Goal: Task Accomplishment & Management: Manage account settings

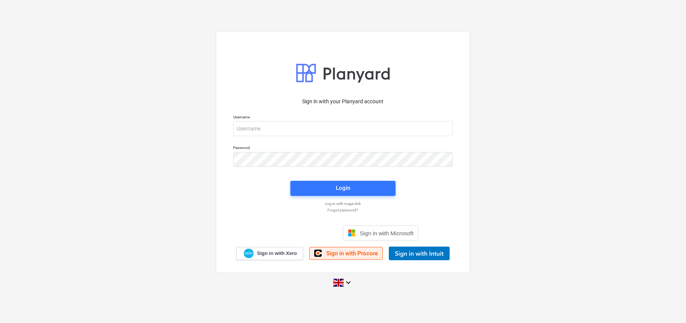
click at [352, 257] on link "Sign in with Procore" at bounding box center [345, 253] width 73 height 13
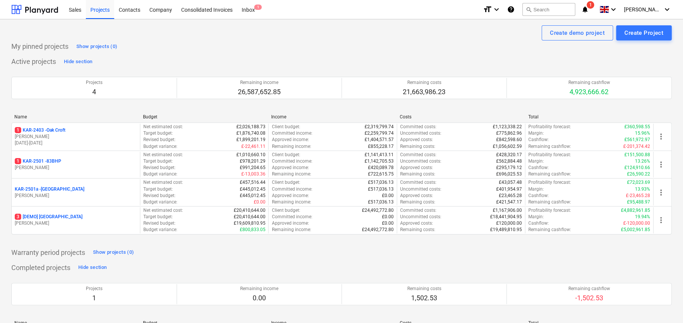
drag, startPoint x: 53, startPoint y: 162, endPoint x: 59, endPoint y: 162, distance: 6.1
click at [53, 162] on p "1 KAR-2501 - 83BHP" at bounding box center [38, 161] width 47 height 6
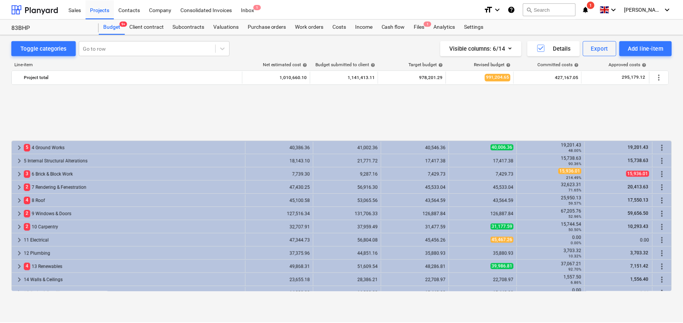
scroll to position [326, 0]
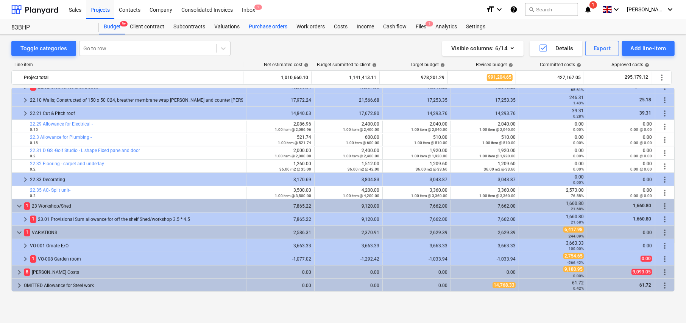
click at [260, 27] on div "Purchase orders" at bounding box center [268, 26] width 48 height 15
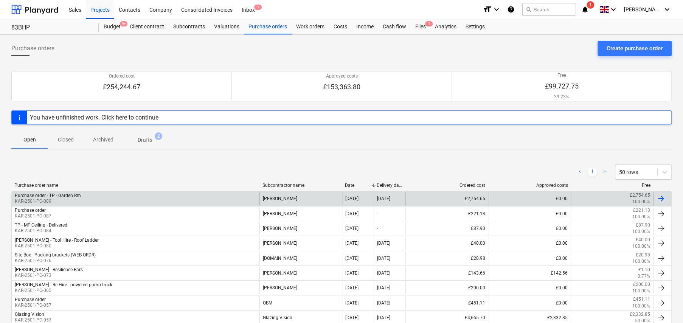
click at [69, 196] on div "Purchase order - TP - Garden Rm" at bounding box center [48, 195] width 66 height 5
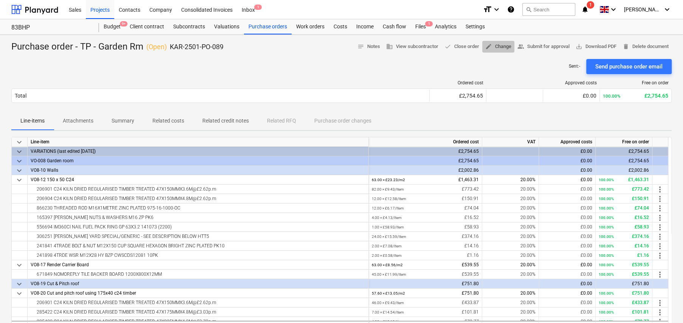
click at [491, 47] on span "edit Change" at bounding box center [499, 46] width 26 height 9
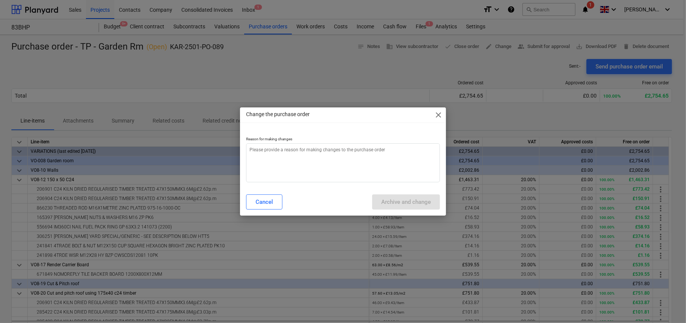
type textarea "x"
click at [342, 160] on textarea at bounding box center [343, 162] width 194 height 39
type textarea "R"
type textarea "x"
type textarea "Re"
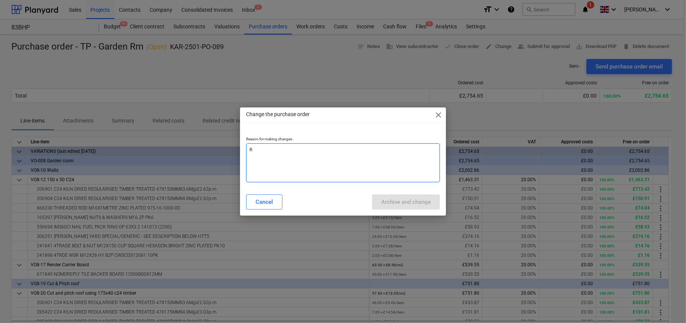
type textarea "x"
type textarea "Rem"
type textarea "x"
type textarea "Remo"
type textarea "x"
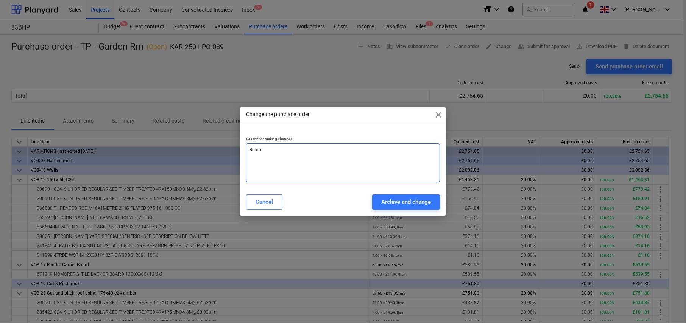
type textarea "Remov"
type textarea "x"
type textarea "Remove"
type textarea "x"
type textarea "Removed"
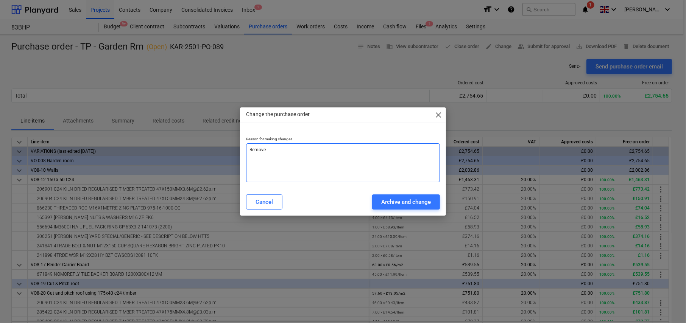
type textarea "x"
type textarea "Removed"
type textarea "x"
type textarea "Removed L"
type textarea "x"
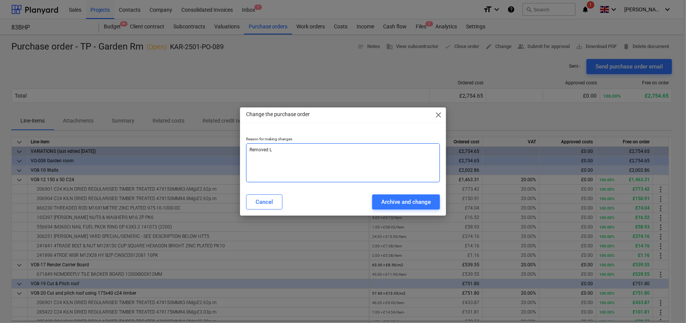
type textarea "Removed Li"
type textarea "x"
type textarea "Removed Lin"
type textarea "x"
type textarea "Removed Line"
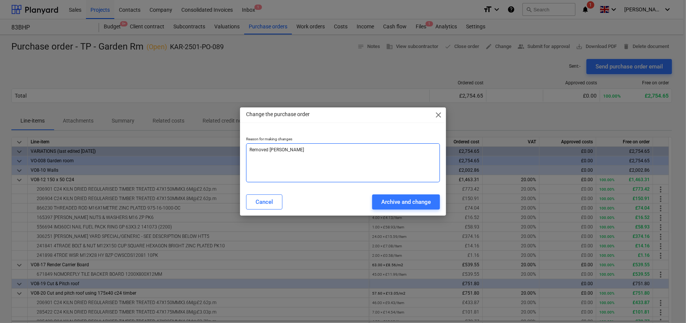
type textarea "x"
type textarea "Removed Lines"
type textarea "x"
type textarea "Removed Lines"
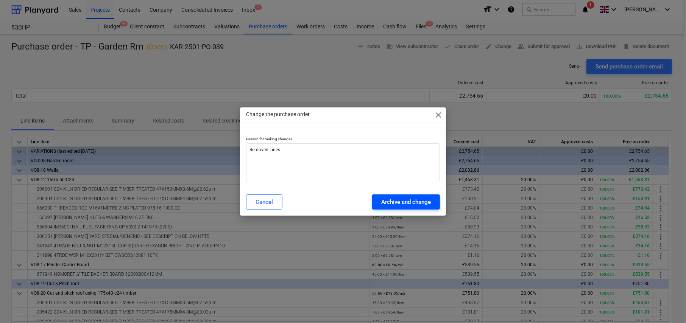
click at [406, 202] on div "Archive and change" at bounding box center [406, 202] width 50 height 10
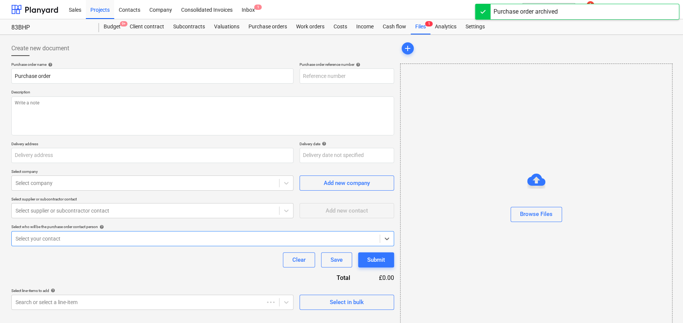
type textarea "x"
type input "Purchase order - TP - Garden Rm"
type input "KAR-2501-PO-089"
type textarea "Delivery date ; Tuesday (07/10/2025) Deliver to ; Blackheath Park Site Foreman …"
type input "83 Blackheath Park, Blackheath SE3 0EU"
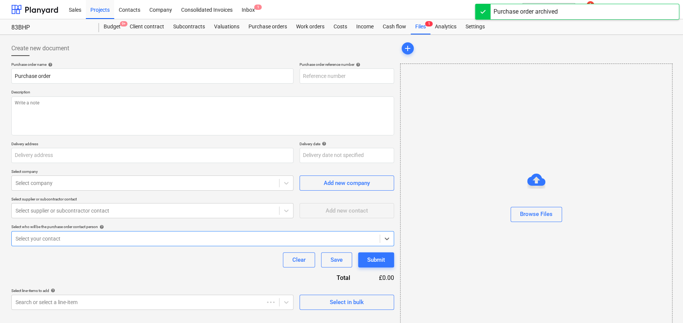
type input "07 Oct 2025"
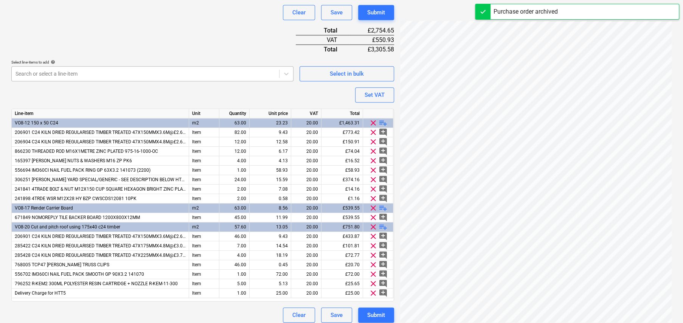
scroll to position [266, 0]
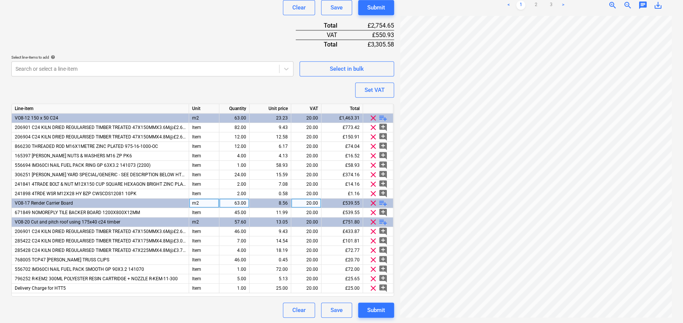
click at [374, 202] on span "clear" at bounding box center [373, 203] width 9 height 9
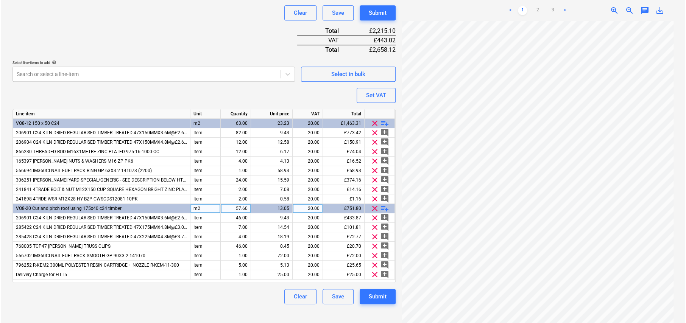
scroll to position [260, 0]
click at [374, 299] on div "Submit" at bounding box center [376, 298] width 18 height 10
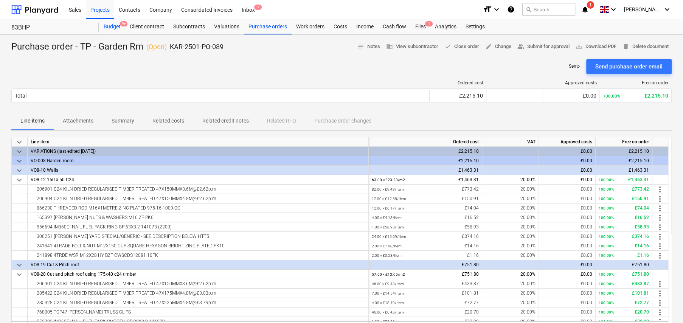
click at [115, 27] on div "Budget 9+" at bounding box center [112, 26] width 26 height 15
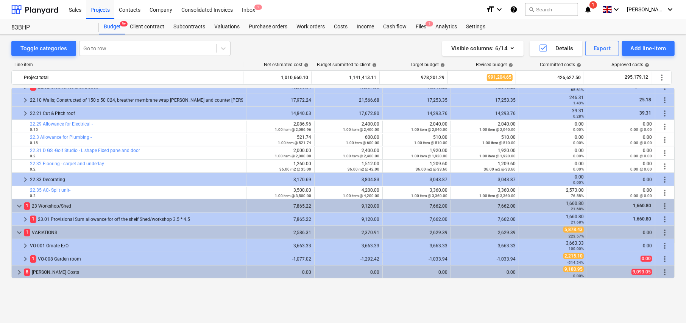
scroll to position [288, 0]
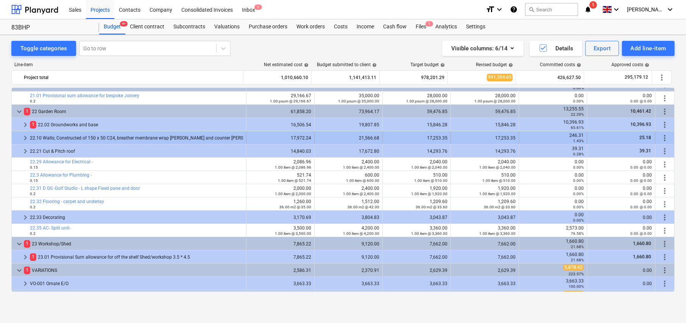
click at [25, 135] on span "keyboard_arrow_right" at bounding box center [25, 138] width 9 height 9
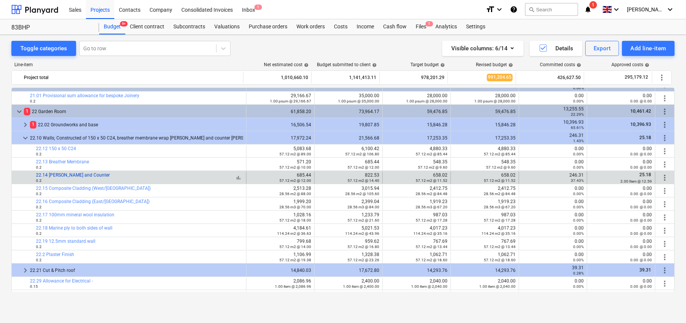
click at [73, 175] on link "22.14 Batten and Counter" at bounding box center [73, 175] width 74 height 5
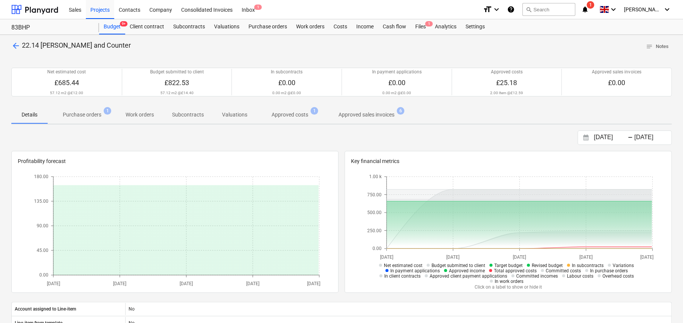
click at [379, 114] on p "Approved sales invoices" at bounding box center [367, 115] width 56 height 8
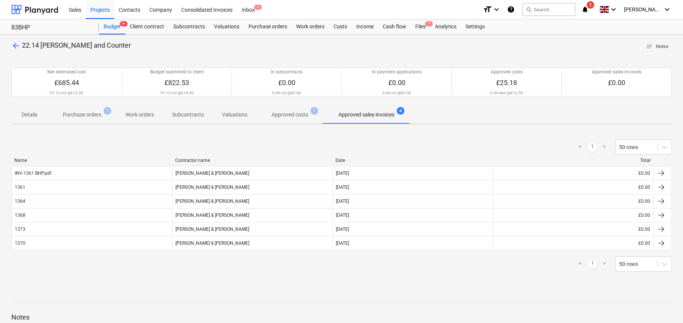
click at [298, 115] on p "Approved costs" at bounding box center [290, 115] width 37 height 8
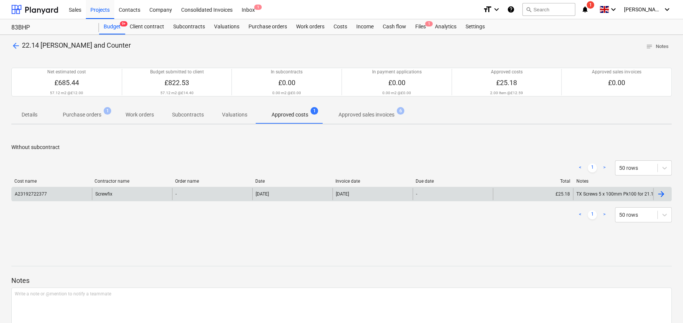
click at [45, 196] on div "A23192722377" at bounding box center [52, 194] width 80 height 12
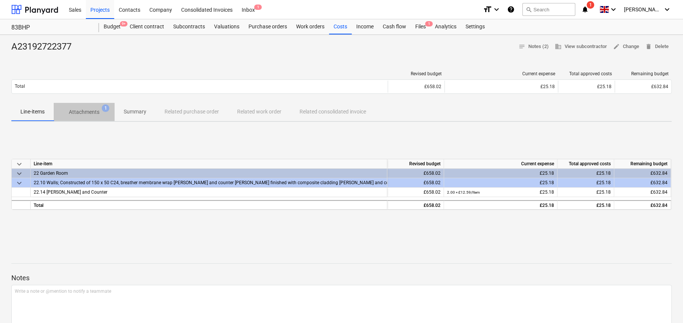
click at [94, 111] on p "Attachments" at bounding box center [84, 112] width 31 height 8
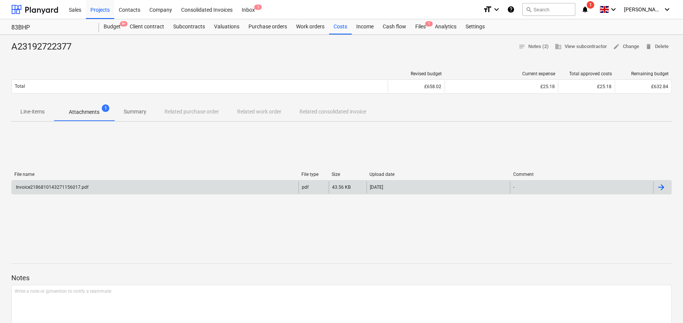
click at [78, 185] on div "Invoice2186810143271156017.pdf" at bounding box center [52, 187] width 74 height 5
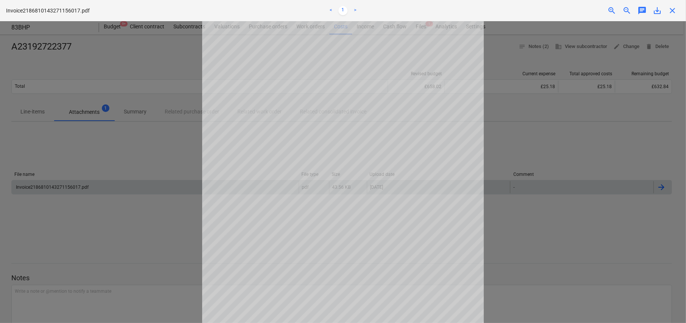
click at [531, 134] on div at bounding box center [343, 172] width 686 height 302
click at [670, 11] on span "close" at bounding box center [672, 10] width 9 height 9
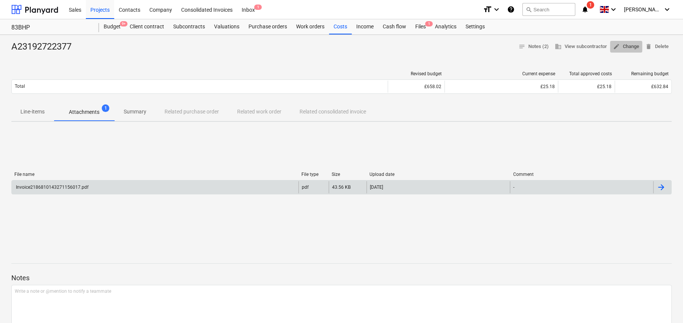
click at [627, 47] on span "edit Change" at bounding box center [626, 46] width 26 height 9
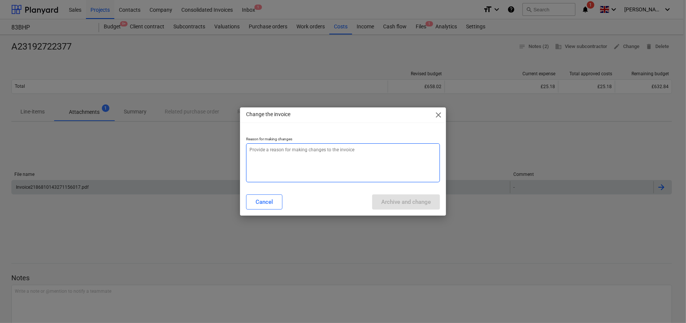
click at [352, 151] on textarea at bounding box center [343, 162] width 194 height 39
type textarea "x"
type textarea "M"
type textarea "x"
type textarea "Mo"
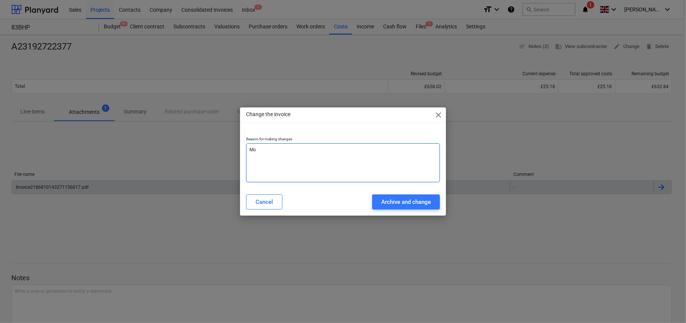
type textarea "x"
type textarea "Mov"
type textarea "x"
type textarea "Move"
type textarea "x"
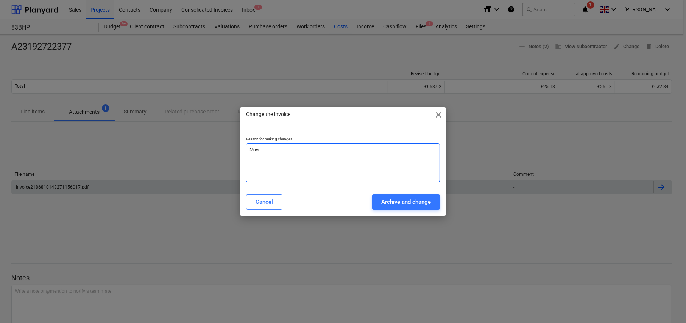
type textarea "Moved"
type textarea "x"
type textarea "Moved"
type textarea "x"
type textarea "Moved t"
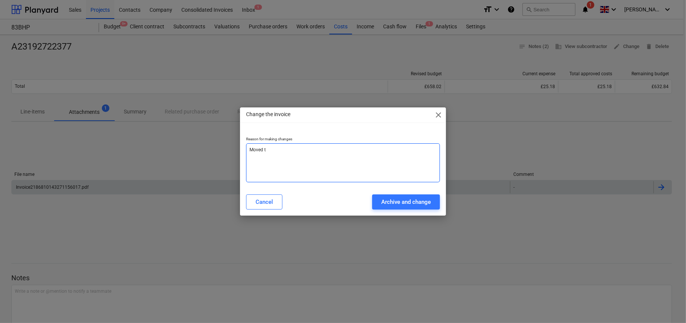
type textarea "x"
type textarea "Moved to"
type textarea "x"
type textarea "Moved to"
type textarea "x"
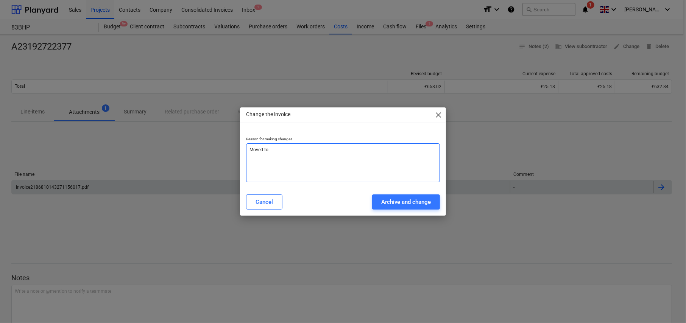
type textarea "Moved to c"
type textarea "x"
type textarea "Moved to co"
type textarea "x"
type textarea "Moved to cor"
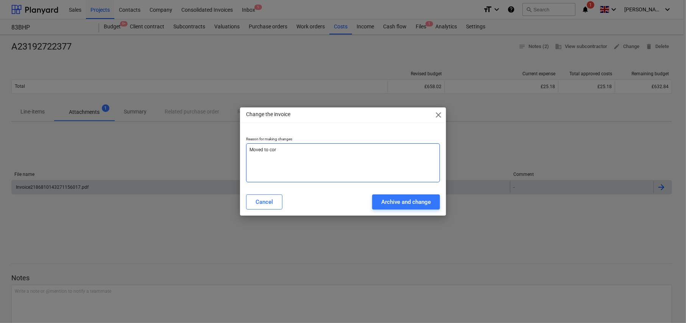
type textarea "x"
type textarea "Moved to corr"
type textarea "x"
type textarea "Moved to corre"
type textarea "x"
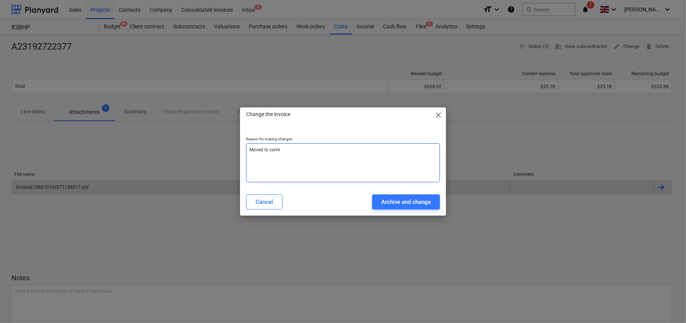
type textarea "Moved to correc"
type textarea "x"
type textarea "Moved to correct"
type textarea "x"
type textarea "Moved to correct"
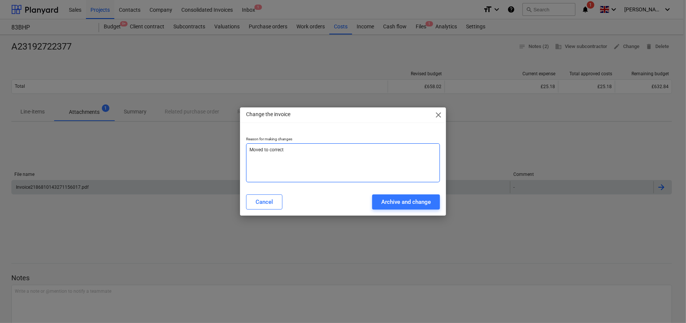
type textarea "x"
type textarea "Moved to correct l"
type textarea "x"
type textarea "Moved to correct li"
type textarea "x"
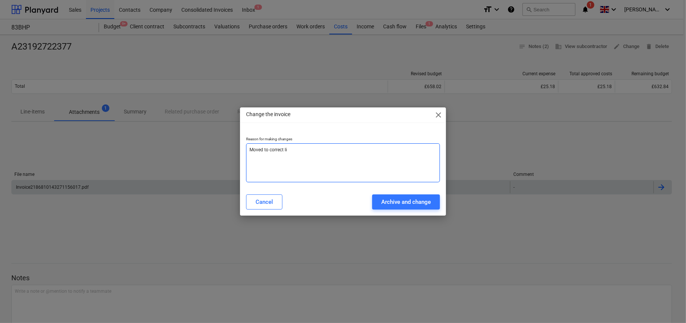
type textarea "Moved to correct lin"
type textarea "x"
type textarea "Moved to correct line"
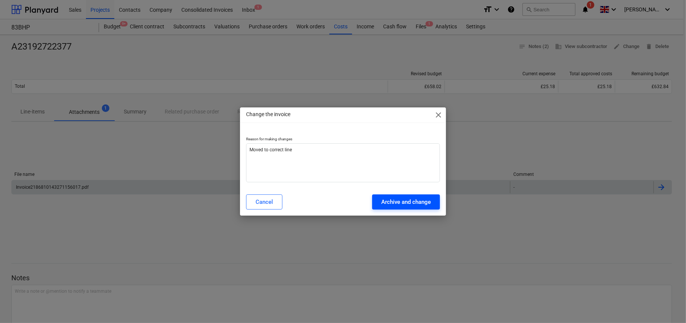
click at [401, 205] on div "Archive and change" at bounding box center [406, 202] width 50 height 10
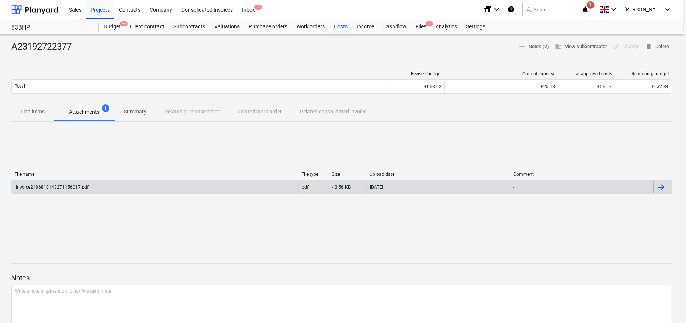
type textarea "x"
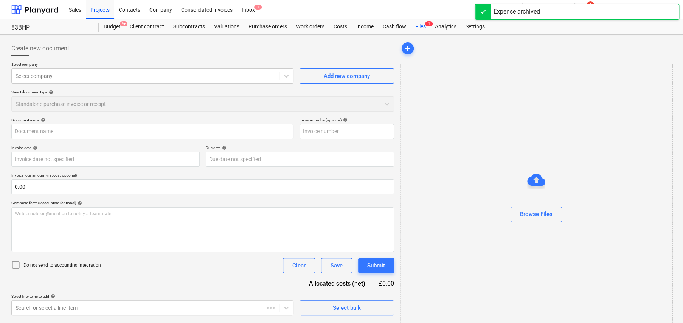
type input "A23192722377"
type input "01 Oct 2025"
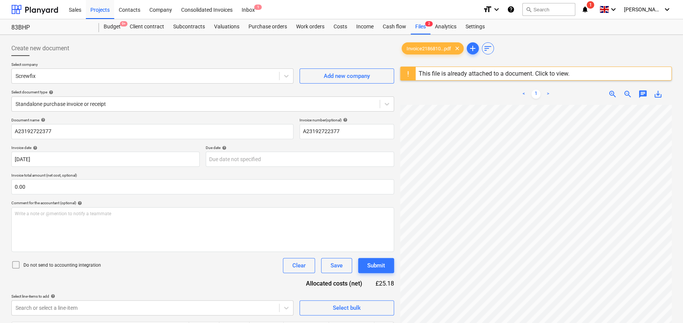
click at [16, 267] on icon at bounding box center [15, 264] width 9 height 9
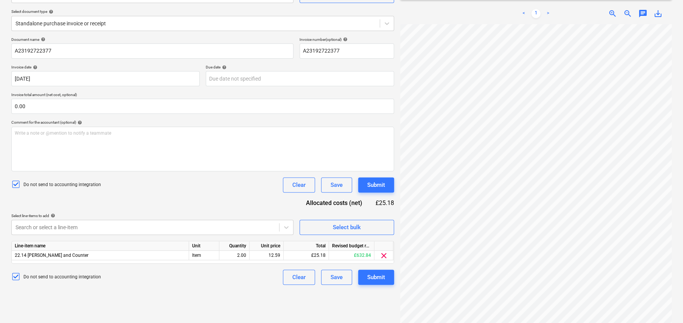
scroll to position [89, 0]
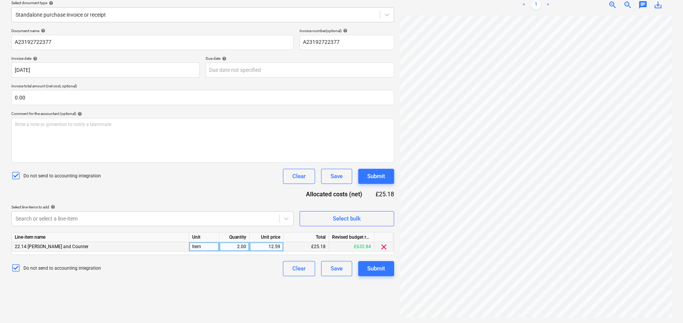
click at [384, 246] on span "clear" at bounding box center [384, 247] width 9 height 9
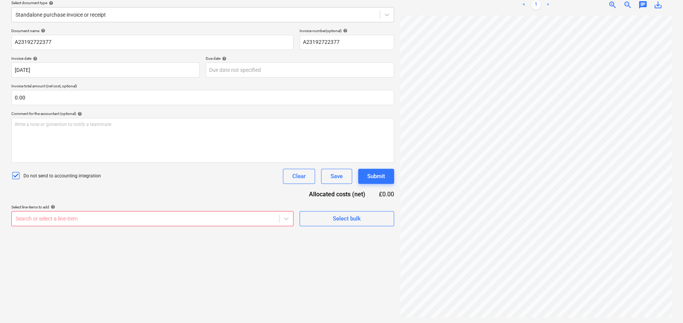
click at [78, 219] on body "Sales Projects Contacts Company Consolidated Invoices Inbox 1 format_size keybo…" at bounding box center [341, 72] width 683 height 323
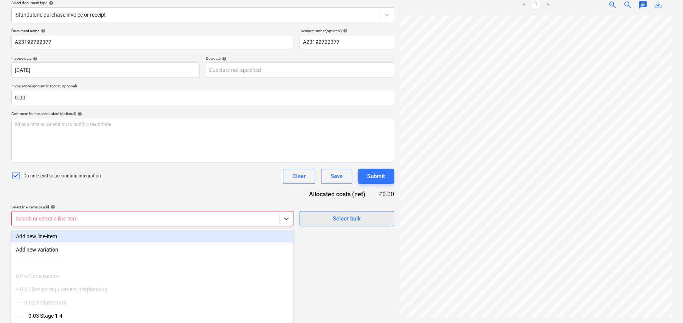
click at [342, 200] on div "Document name help A23192722377 Invoice number (optional) help A23192722377 Inv…" at bounding box center [202, 127] width 383 height 198
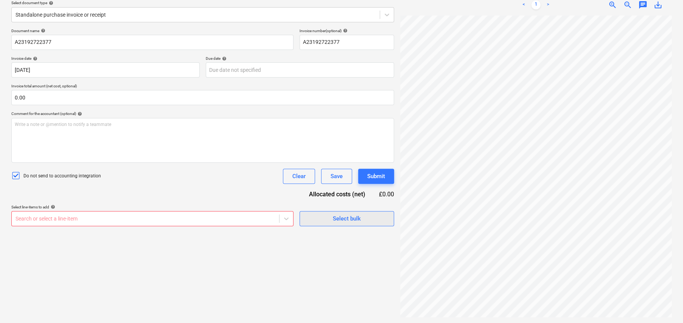
click at [334, 218] on div "Select bulk" at bounding box center [347, 219] width 28 height 10
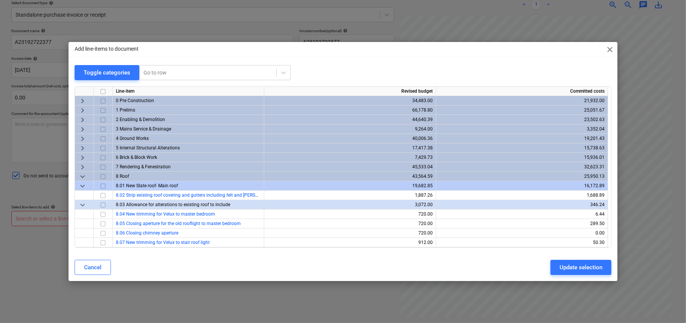
click at [610, 52] on span "close" at bounding box center [609, 49] width 9 height 9
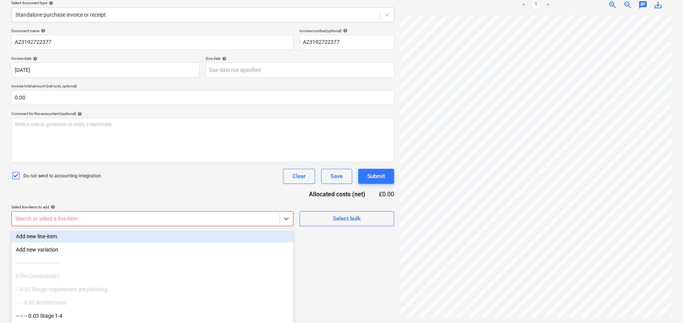
scroll to position [110, 0]
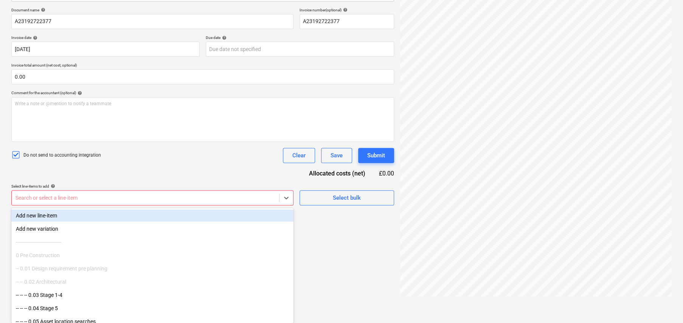
click at [118, 213] on body "Sales Projects Contacts Company Consolidated Invoices Inbox 1 format_size keybo…" at bounding box center [341, 51] width 683 height 323
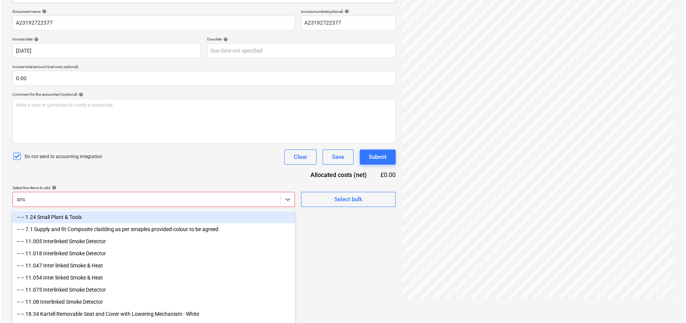
scroll to position [89, 0]
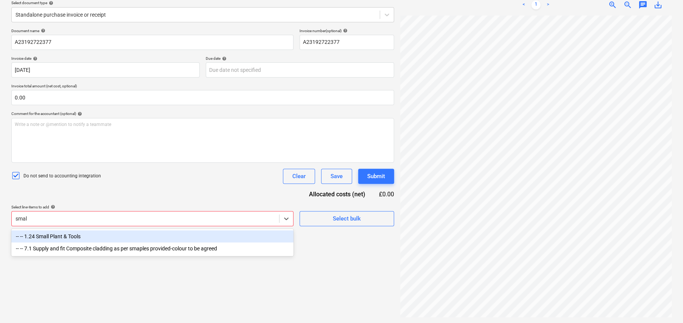
type input "small"
click at [78, 238] on div "-- -- 1.24 Small Plant & Tools" at bounding box center [152, 236] width 282 height 12
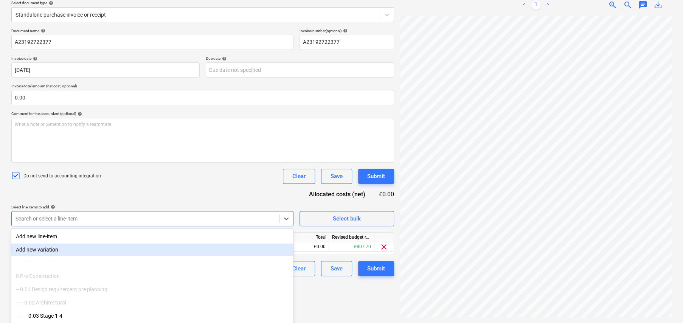
click at [368, 313] on div "Create new document Select company Screwfix Add new company Select document typ…" at bounding box center [202, 135] width 389 height 372
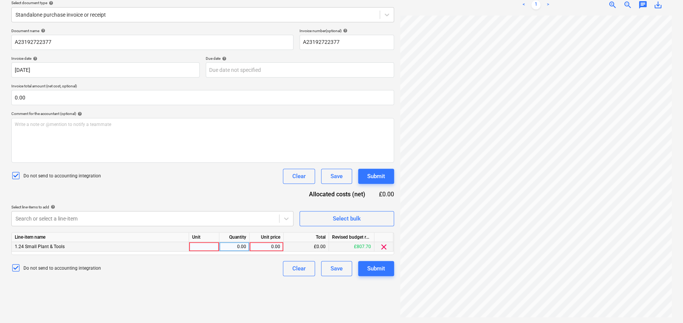
click at [198, 245] on div at bounding box center [204, 246] width 30 height 9
type input "item"
type input "20.96"
click at [370, 271] on div "Submit" at bounding box center [376, 269] width 18 height 10
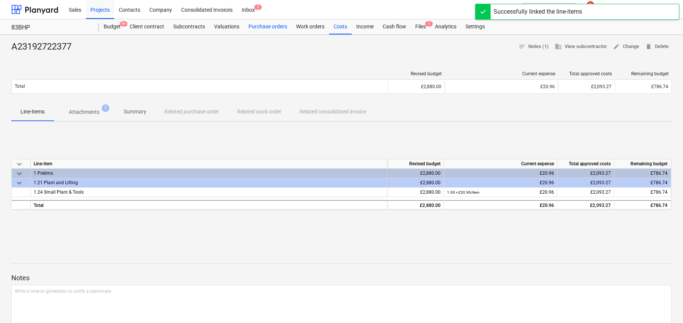
click at [253, 31] on div "Purchase orders" at bounding box center [268, 26] width 48 height 15
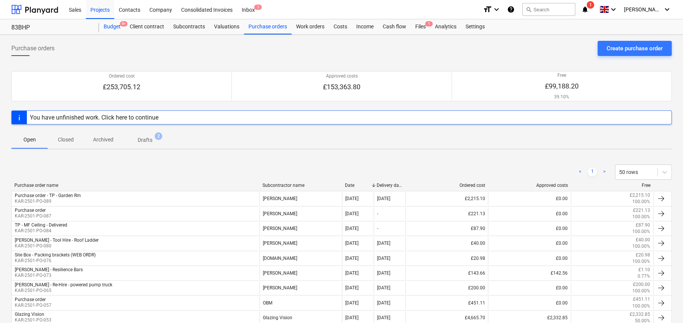
click at [112, 28] on div "Budget 9+" at bounding box center [112, 26] width 26 height 15
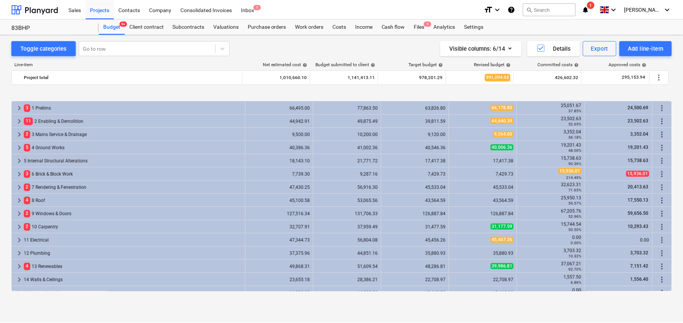
scroll to position [288, 0]
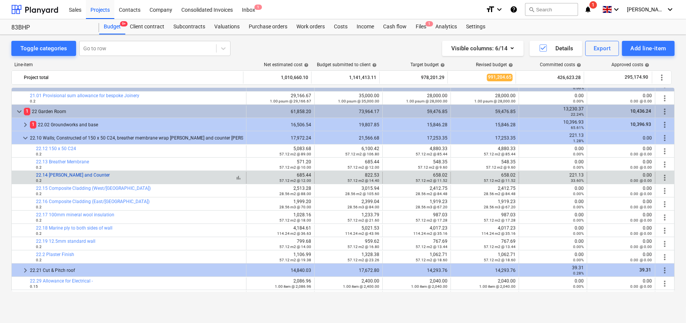
click at [77, 176] on link "22.14 Batten and Counter" at bounding box center [73, 175] width 74 height 5
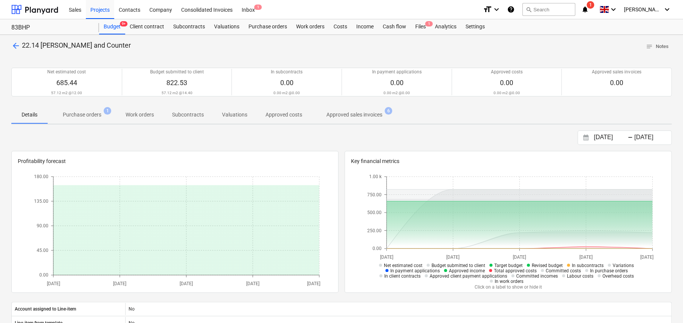
click at [83, 118] on p "Purchase orders" at bounding box center [82, 115] width 39 height 8
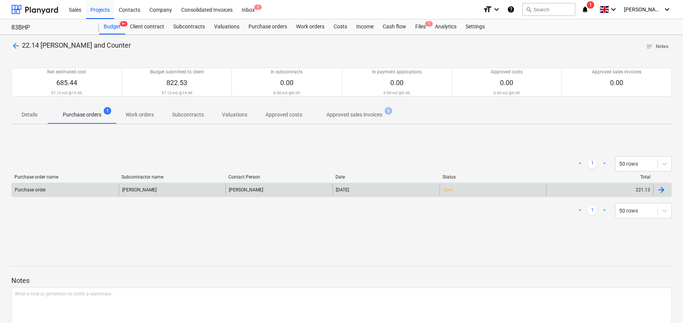
click at [143, 190] on div "Travis Perkins" at bounding box center [172, 190] width 107 height 12
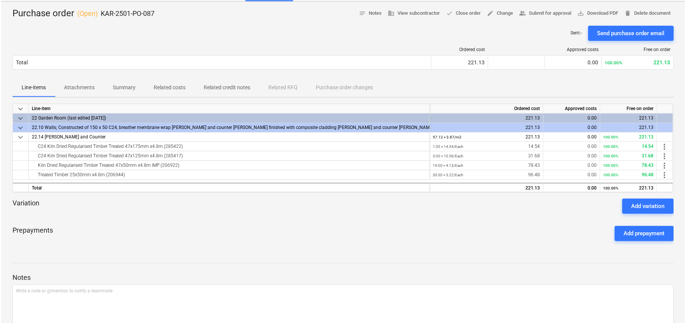
scroll to position [31, 0]
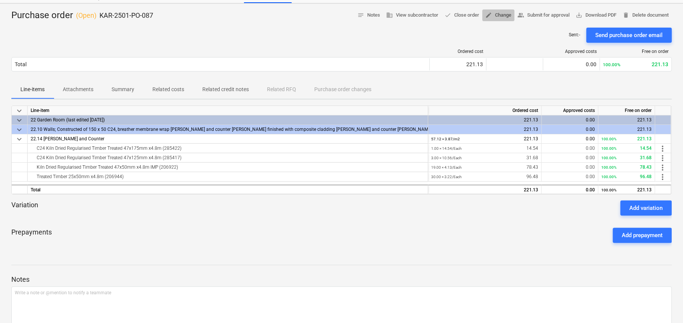
click at [495, 17] on span "edit Change" at bounding box center [499, 15] width 26 height 9
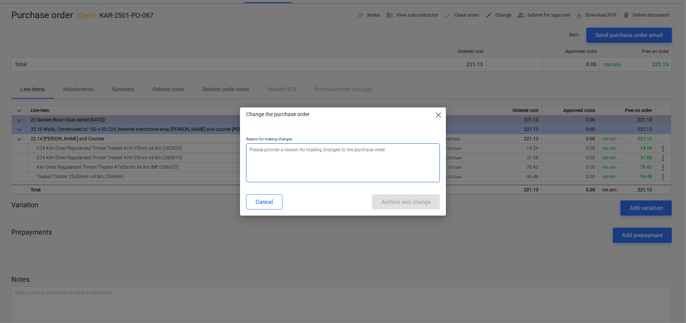
click at [346, 158] on textarea at bounding box center [343, 162] width 194 height 39
type textarea "x"
type textarea "C"
type textarea "x"
type textarea "Ch"
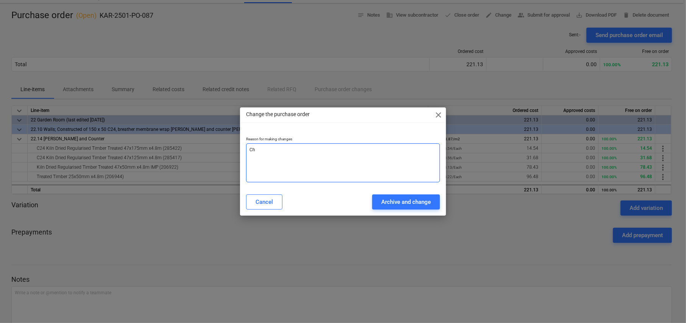
type textarea "x"
type textarea "Chn"
type textarea "x"
type textarea "Chna"
type textarea "x"
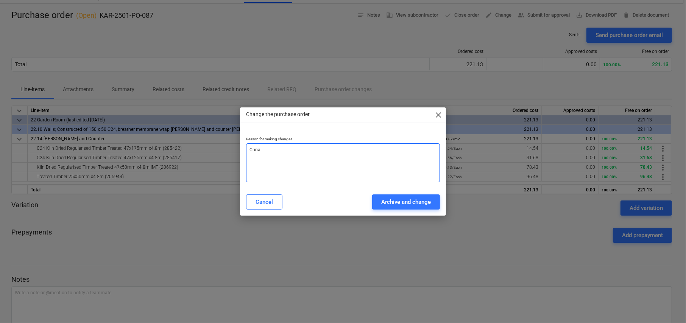
type textarea "Chn"
type textarea "x"
type textarea "Ch"
type textarea "x"
type textarea "C"
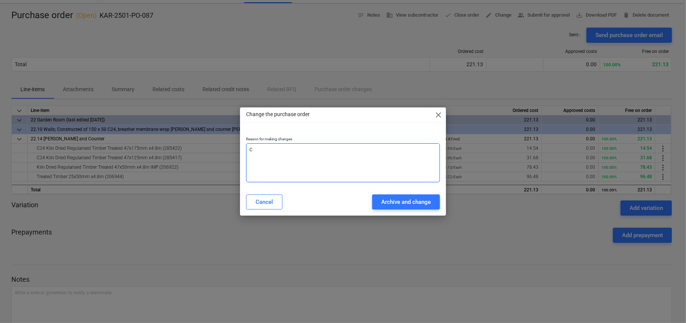
type textarea "x"
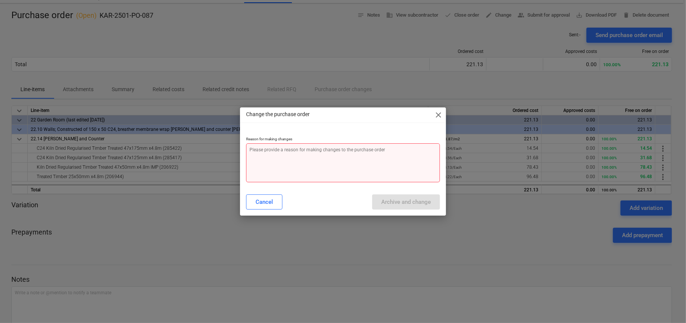
type textarea "x"
type textarea "A"
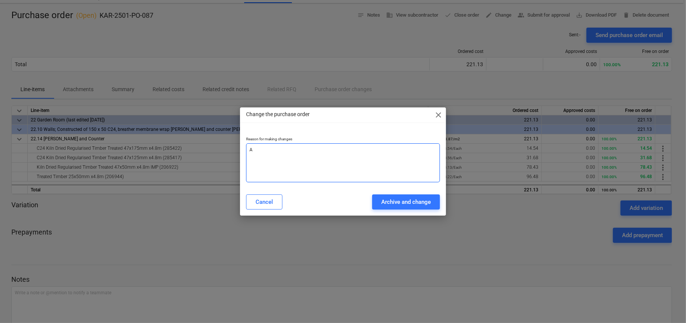
type textarea "x"
type textarea "Al"
type textarea "x"
type textarea "All"
type textarea "x"
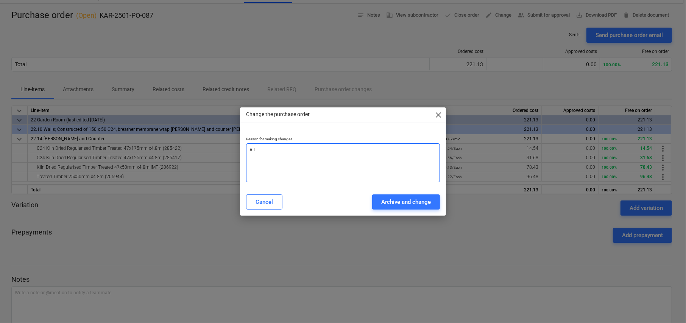
type textarea "Allo"
type textarea "x"
type textarea "Alloc"
type textarea "x"
type textarea "Alloca"
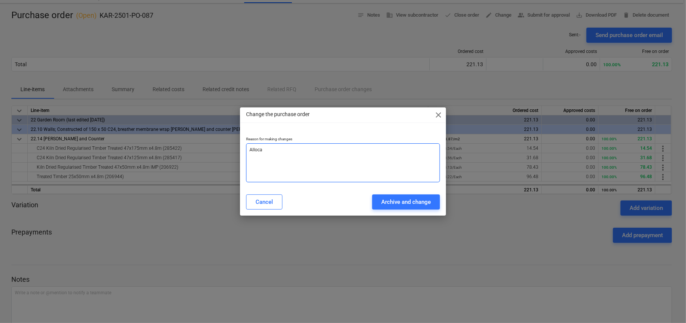
type textarea "x"
type textarea "Allocat"
type textarea "x"
type textarea "Allocate"
type textarea "x"
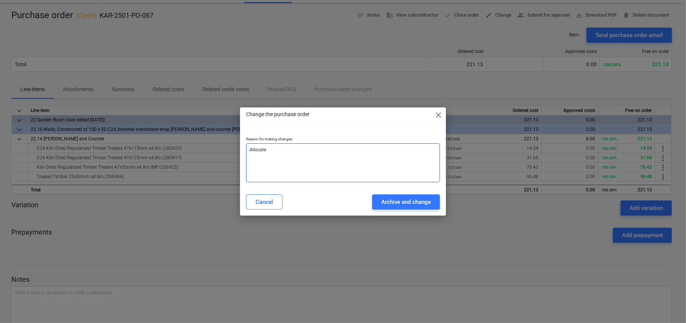
type textarea "Allocated"
type textarea "x"
type textarea "Allocated"
type textarea "x"
type textarea "Allocated t"
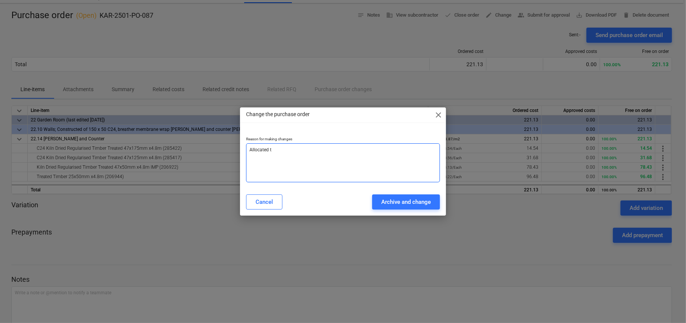
type textarea "x"
type textarea "Allocated to"
type textarea "x"
type textarea "Allocated to"
type textarea "x"
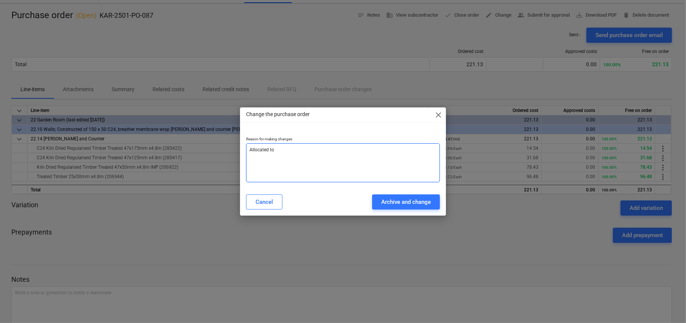
type textarea "Allocated to V"
type textarea "x"
type textarea "Allocated to VO"
click at [406, 204] on div "Archive and change" at bounding box center [406, 202] width 50 height 10
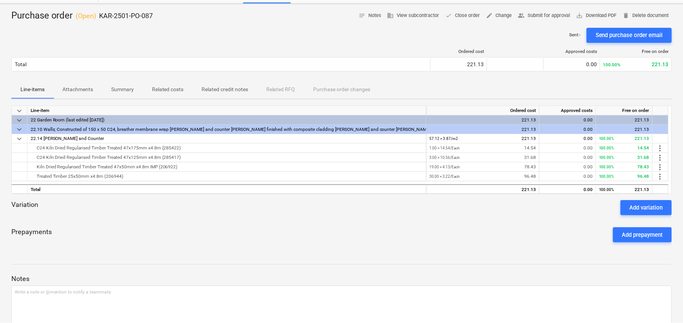
scroll to position [18, 0]
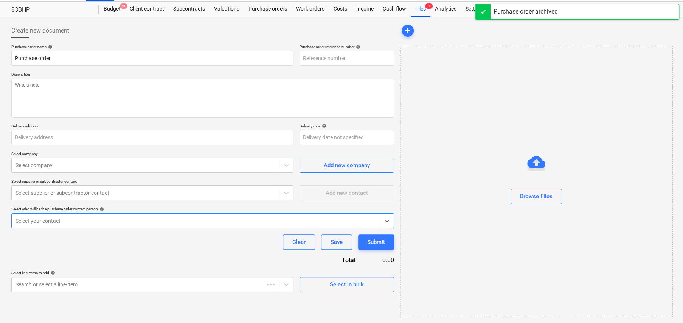
type textarea "x"
type input "KAR-2501-PO-092"
type textarea "x"
type input "KAR-2501-PO-087"
type textarea "To be delivered to BHP Wednesday 1st October - AM Site Contact - Perry - 07920 …"
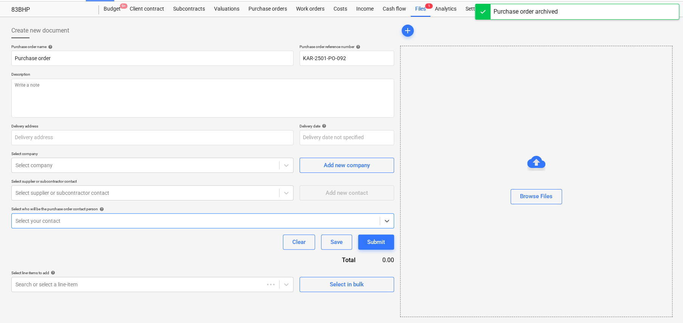
type input "83 Blackheath Park, Blackheath SE3 0EU"
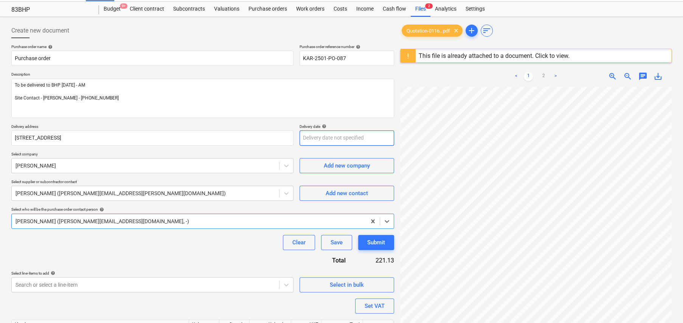
click at [347, 138] on body "Sales Projects Contacts Company Consolidated Invoices Inbox 1 format_size keybo…" at bounding box center [341, 143] width 683 height 323
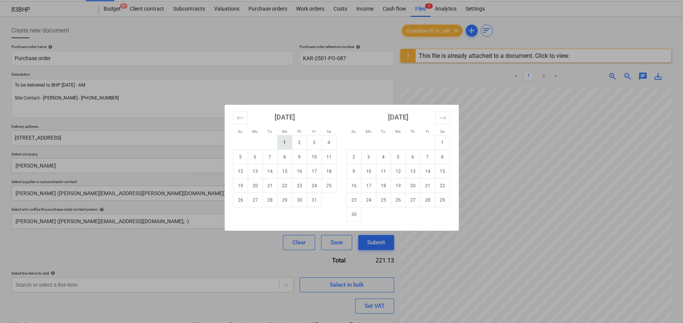
click at [287, 143] on td "1" at bounding box center [284, 142] width 15 height 14
type textarea "x"
type input "01 Oct 2025"
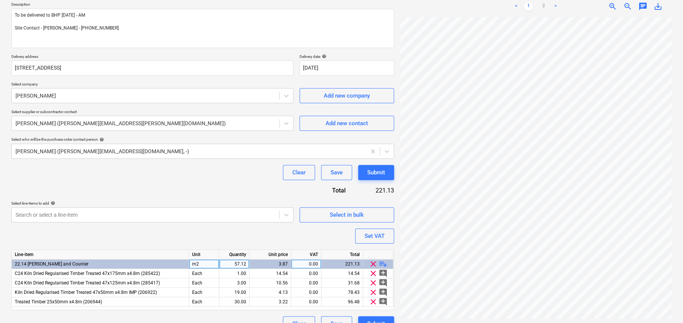
scroll to position [102, 0]
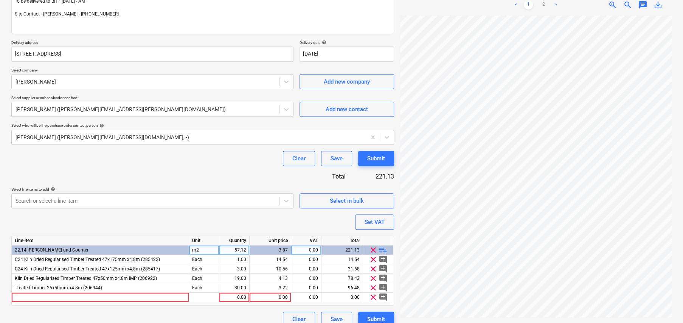
click at [374, 248] on span "clear" at bounding box center [373, 250] width 9 height 9
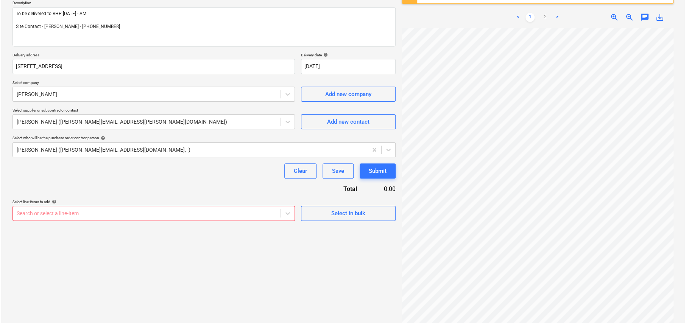
scroll to position [96, 0]
click at [350, 209] on div "Select in bulk" at bounding box center [347, 214] width 34 height 10
type textarea "x"
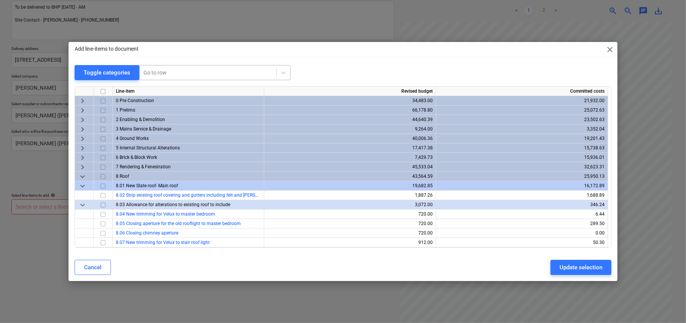
click at [174, 71] on div at bounding box center [207, 73] width 129 height 8
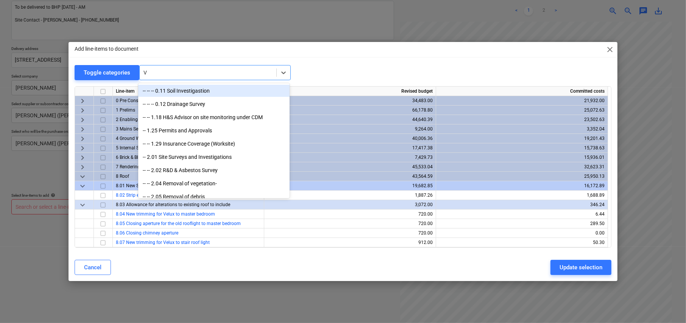
type input "VO"
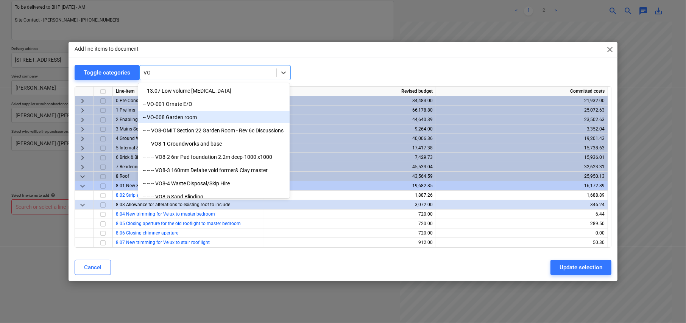
click at [181, 118] on div "-- VO-008 Garden room" at bounding box center [213, 117] width 151 height 12
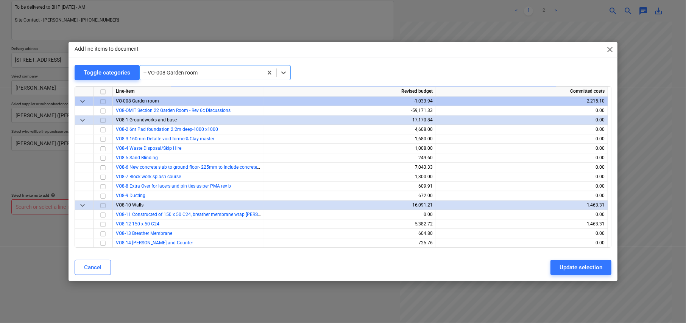
scroll to position [6642, 0]
click at [101, 238] on input "checkbox" at bounding box center [102, 242] width 9 height 9
click at [579, 269] on div "Update selection" at bounding box center [580, 268] width 43 height 10
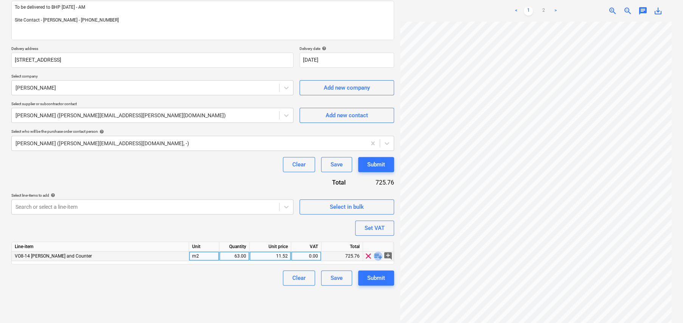
click at [380, 257] on span "playlist_add" at bounding box center [378, 256] width 9 height 9
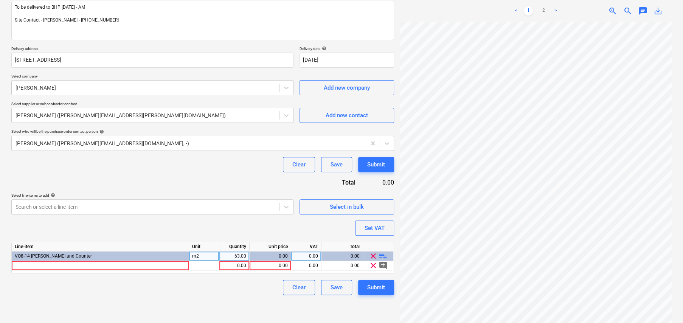
click at [385, 255] on span "playlist_add" at bounding box center [383, 256] width 9 height 9
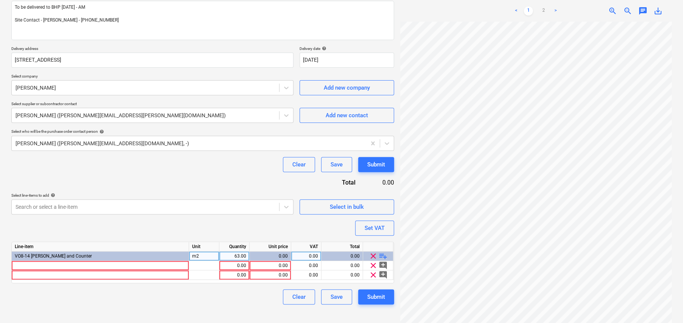
click at [385, 255] on span "playlist_add" at bounding box center [383, 256] width 9 height 9
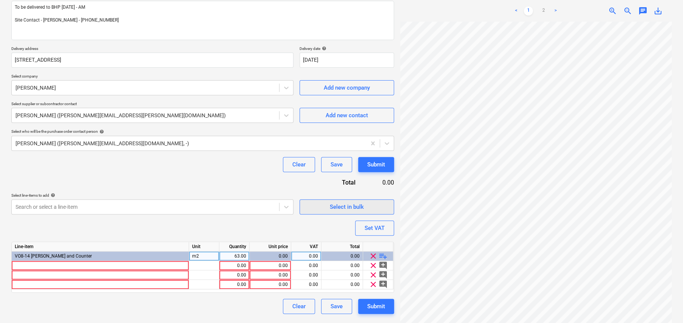
click at [353, 202] on div "Select in bulk" at bounding box center [347, 207] width 34 height 10
type textarea "x"
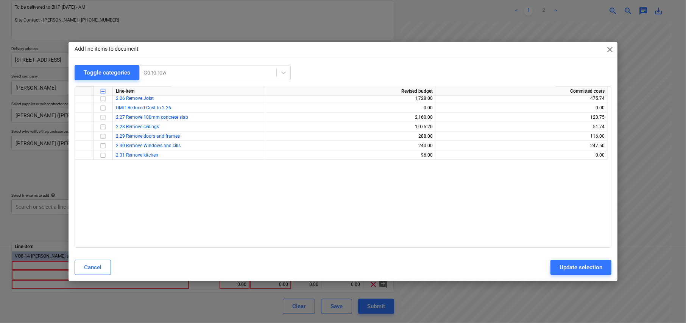
scroll to position [833, 0]
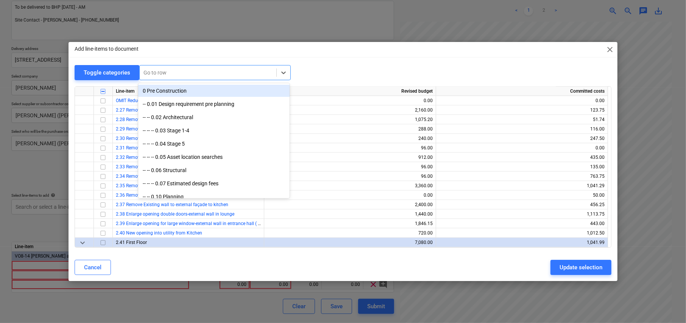
click at [175, 73] on div at bounding box center [207, 73] width 129 height 8
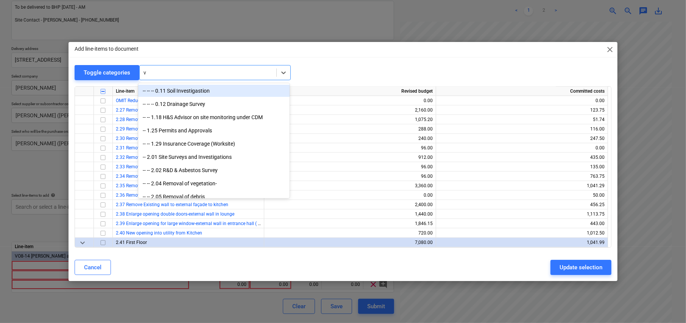
type input "vo"
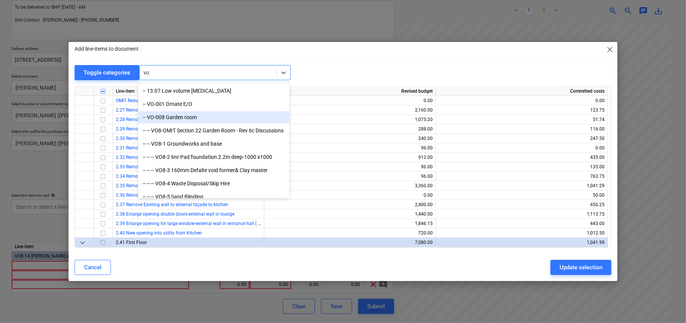
click at [176, 118] on div "-- VO-008 Garden room" at bounding box center [213, 117] width 151 height 12
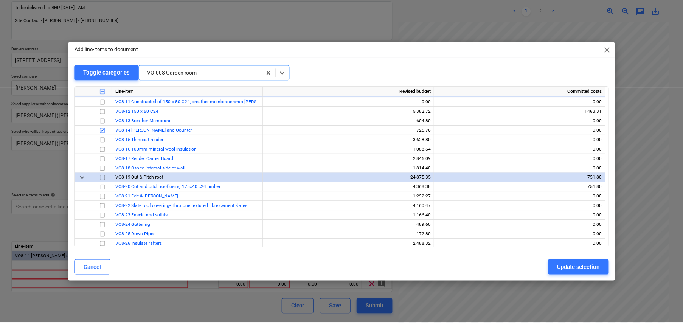
scroll to position [6755, 0]
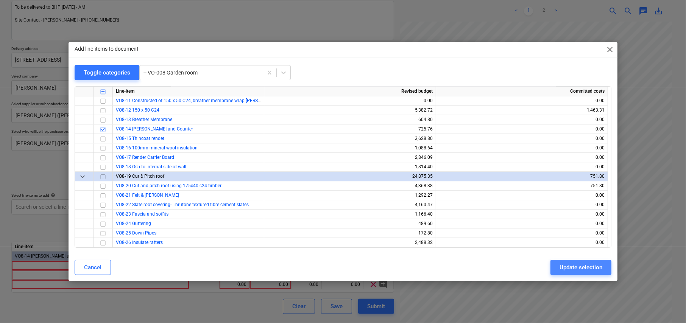
click at [586, 265] on div "Update selection" at bounding box center [580, 268] width 43 height 10
type textarea "x"
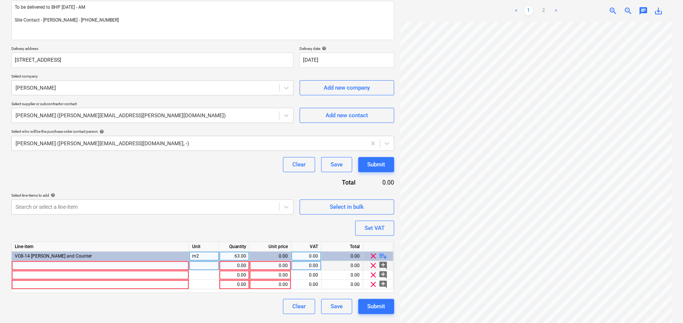
click at [98, 264] on div at bounding box center [100, 265] width 177 height 9
click at [543, 9] on link "2" at bounding box center [543, 10] width 9 height 9
click at [62, 261] on div at bounding box center [100, 265] width 177 height 9
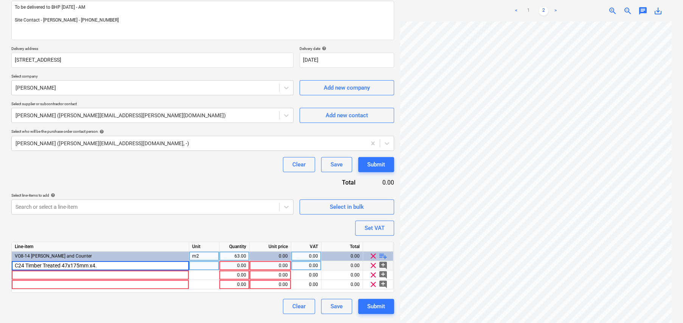
type input "C24 Timber Treated 47x175mm x4.8"
type textarea "x"
type input "EA"
type textarea "x"
type input "14.54"
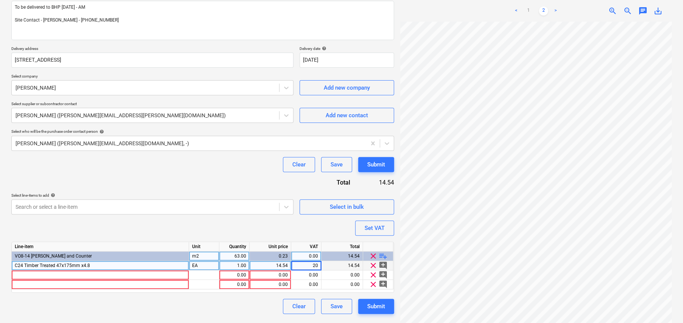
type textarea "x"
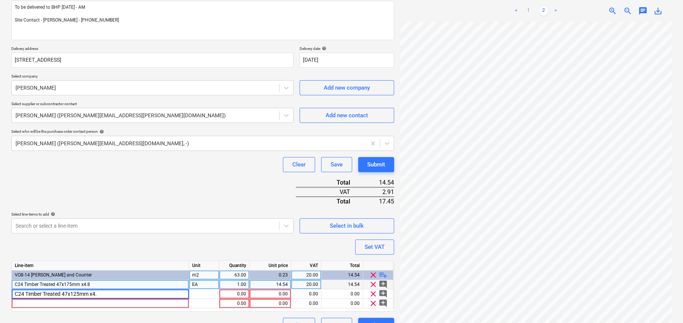
type input "C24 Timber Treated 47x125mm x4.8"
type textarea "x"
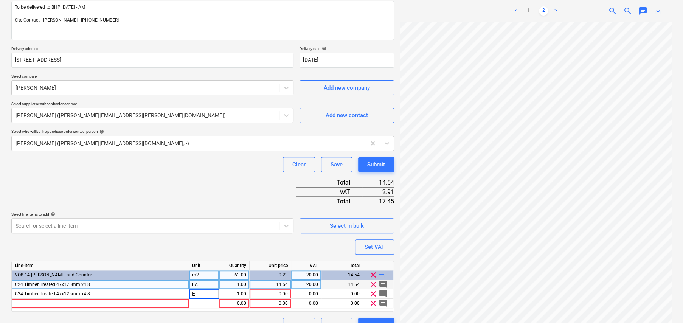
type input "EA"
type textarea "x"
type input "10.56"
type textarea "x"
type input "20"
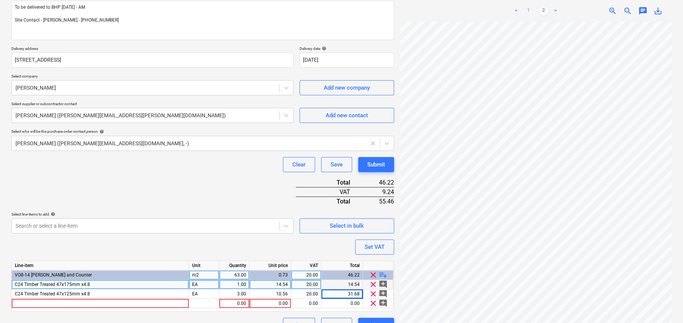
click at [383, 274] on span "playlist_add" at bounding box center [383, 275] width 9 height 9
type textarea "x"
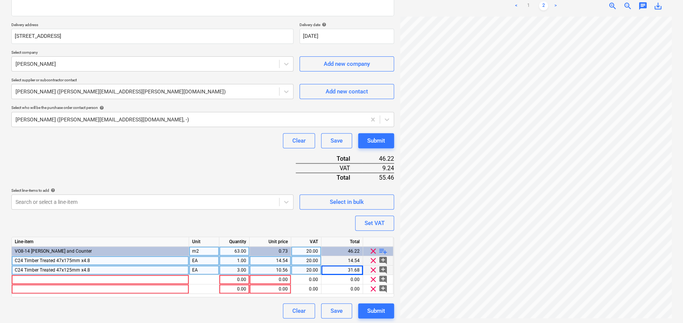
scroll to position [120, 0]
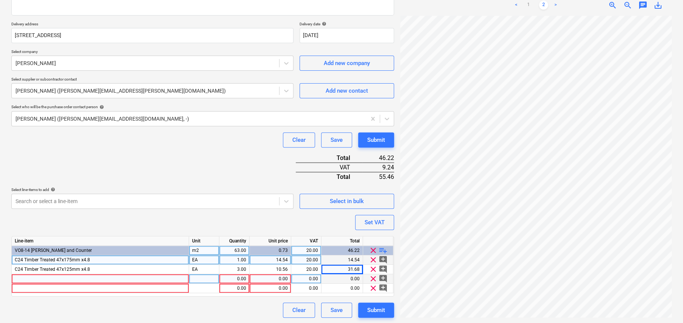
click at [121, 279] on div at bounding box center [100, 278] width 177 height 9
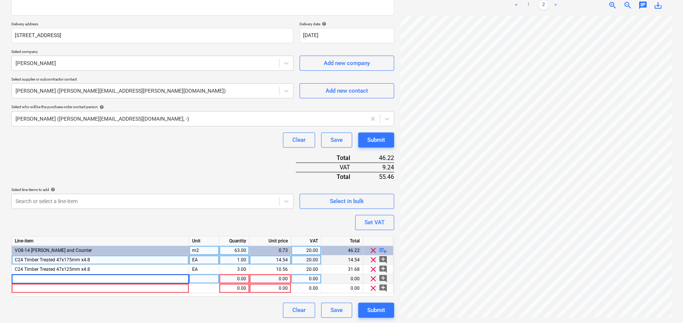
type input "L"
type input "Kiln Dried Regularised Timber Treated 47x50 x4.8 IMP"
type textarea "x"
type input "19"
type textarea "x"
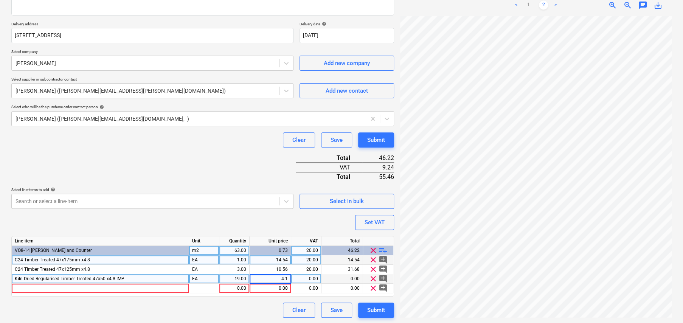
type input "4.13"
type textarea "x"
type input "20"
type textarea "x"
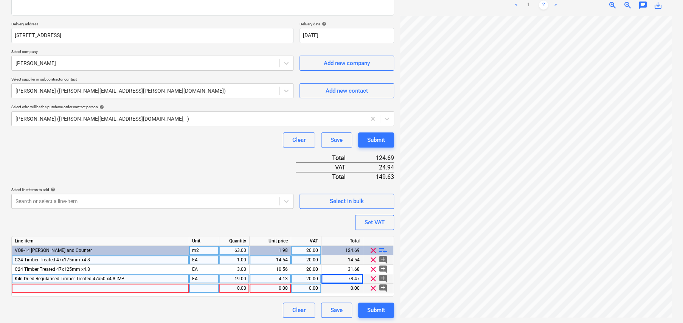
click at [113, 287] on div at bounding box center [100, 288] width 177 height 9
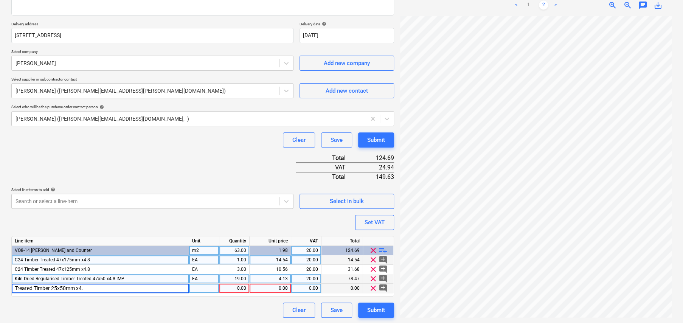
type input "Treated Timber 25x50mm x4.8"
type textarea "x"
type input "EA"
type textarea "x"
type input "30"
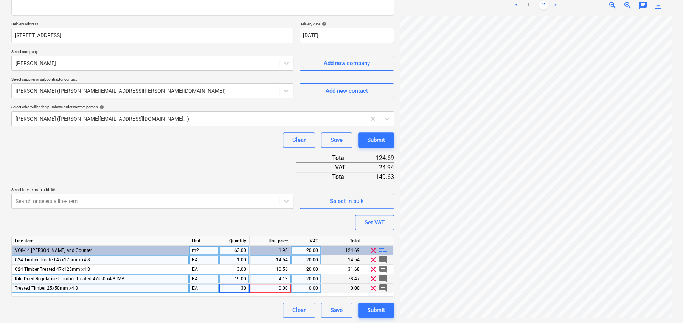
type textarea "x"
type input "3.22"
type textarea "x"
type input "20"
click at [284, 288] on div "3.22" at bounding box center [270, 288] width 35 height 9
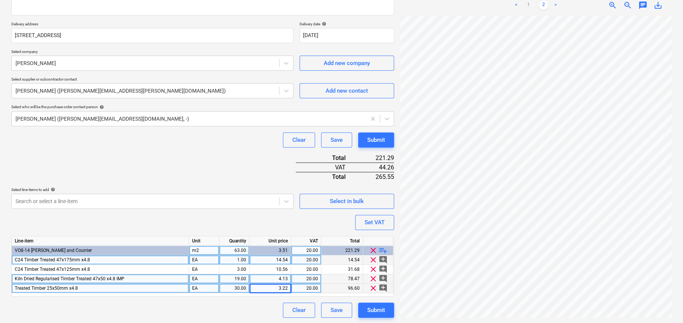
type textarea "x"
type input "3.216"
click at [286, 277] on div "4.13" at bounding box center [270, 278] width 35 height 9
click at [286, 278] on input "4.13" at bounding box center [270, 278] width 41 height 9
type textarea "x"
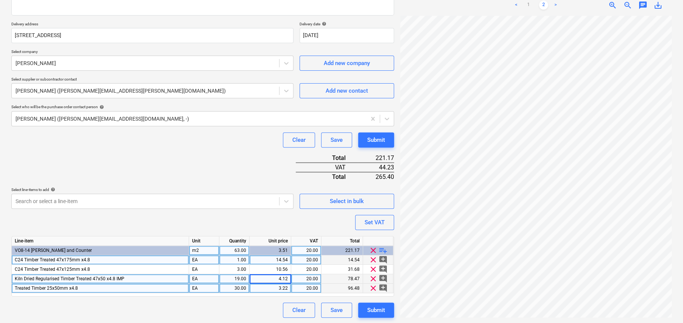
type input "4.127"
type textarea "x"
click at [279, 277] on div "4.13" at bounding box center [270, 278] width 35 height 9
click at [288, 276] on input "4.127" at bounding box center [270, 278] width 41 height 9
type input "4.1278"
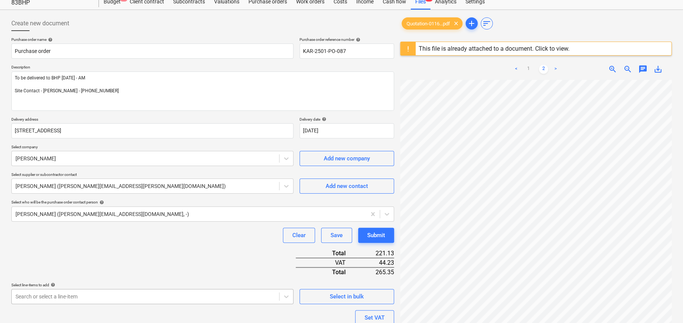
scroll to position [0, 0]
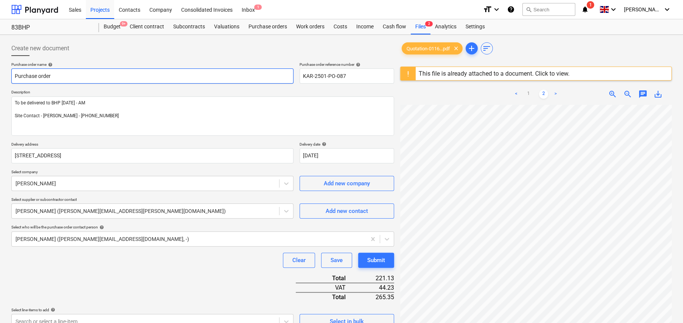
click at [81, 75] on input "Purchase order" at bounding box center [152, 76] width 282 height 15
type textarea "x"
type input "T"
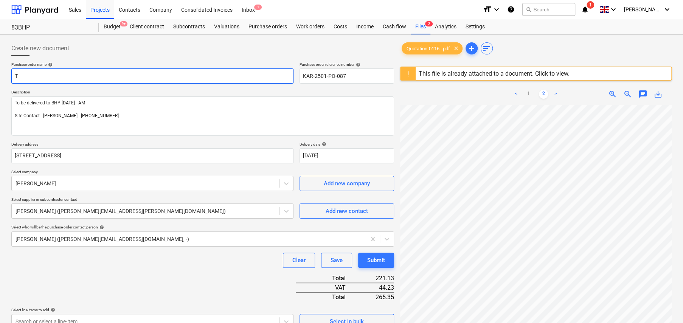
type textarea "x"
type input "Tr"
type textarea "x"
type input "Tra"
type textarea "x"
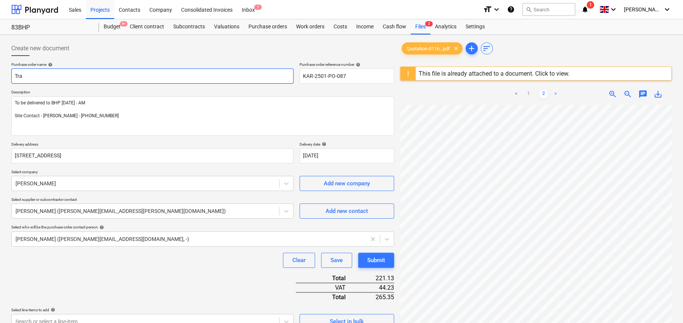
type input "Trav"
type textarea "x"
type input "Travi"
type textarea "x"
type input "Travis"
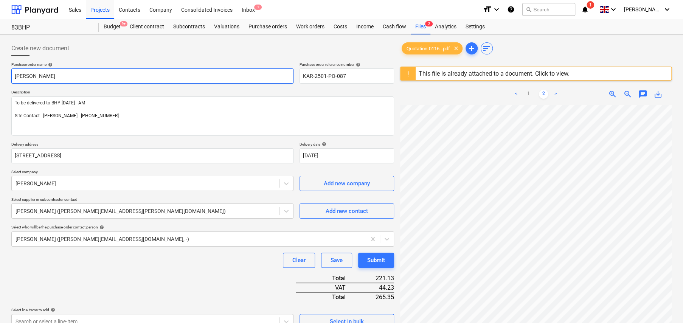
type textarea "x"
type input "Travis"
type textarea "x"
type input "Travis P"
type textarea "x"
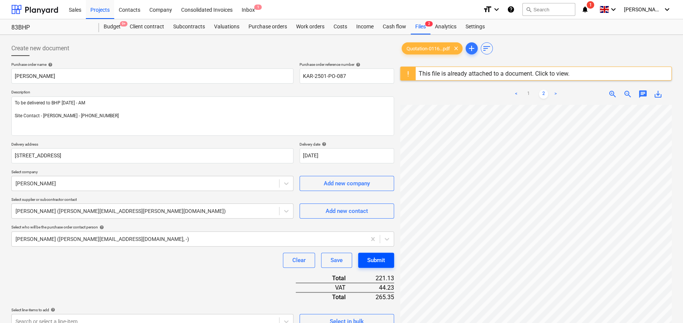
click at [386, 265] on button "Submit" at bounding box center [376, 260] width 36 height 15
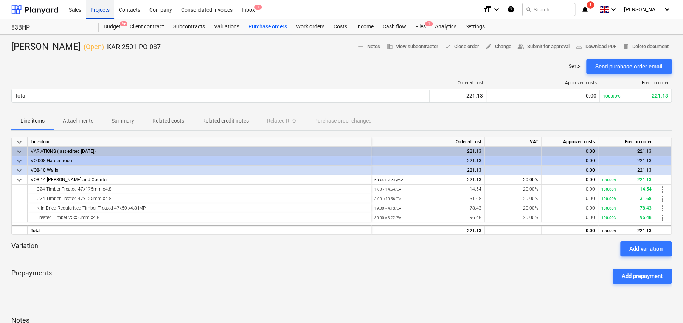
click at [97, 11] on div "Projects" at bounding box center [100, 9] width 28 height 19
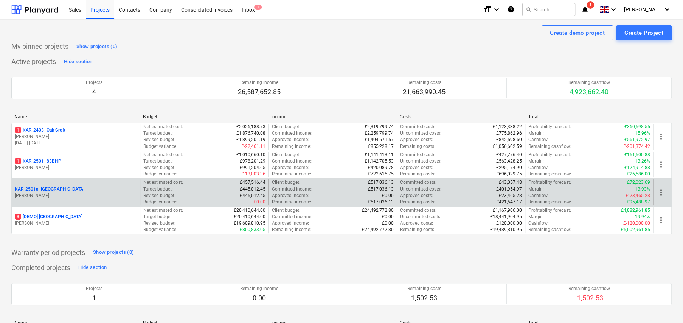
click at [61, 190] on p "KAR-2501a - Little Barn Field" at bounding box center [50, 189] width 70 height 6
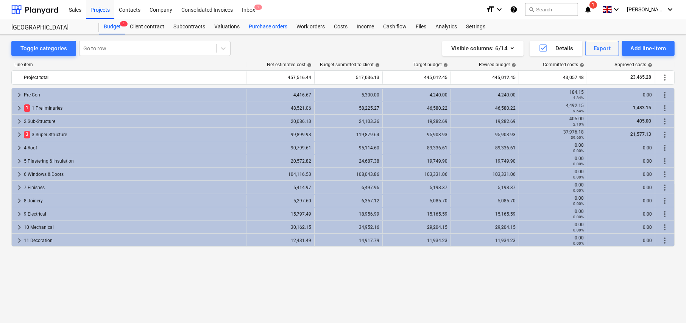
click at [267, 28] on div "Purchase orders" at bounding box center [268, 26] width 48 height 15
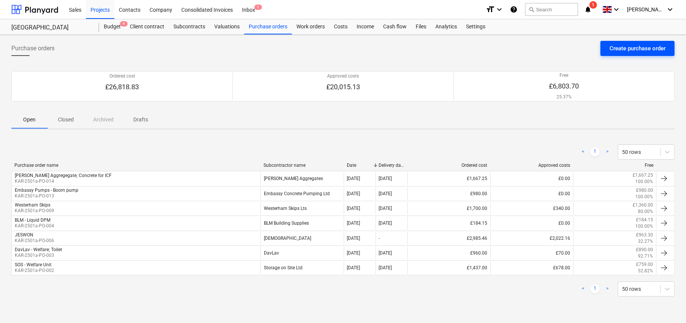
click at [639, 49] on div "Create purchase order" at bounding box center [637, 49] width 56 height 10
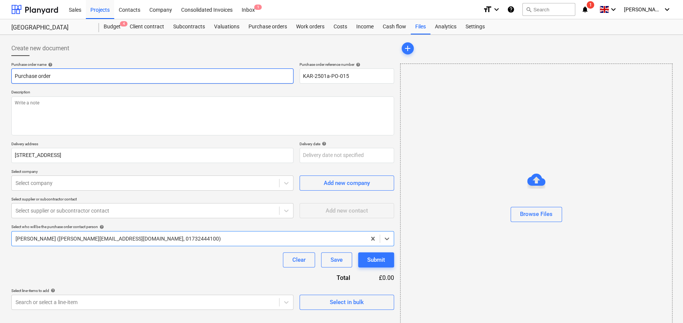
click at [124, 75] on input "Purchase order" at bounding box center [152, 76] width 282 height 15
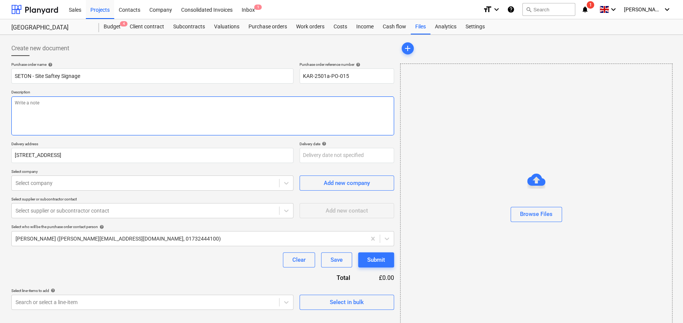
click at [102, 104] on textarea at bounding box center [202, 116] width 383 height 39
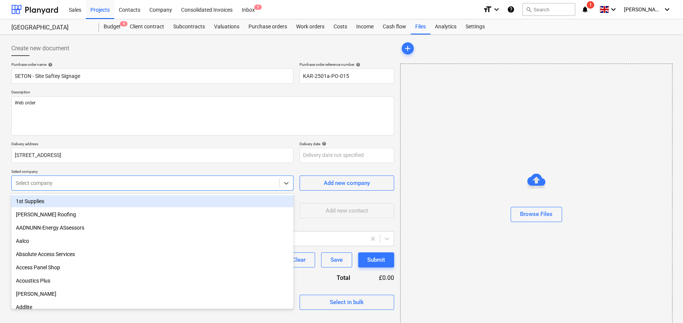
click at [137, 185] on div at bounding box center [146, 183] width 260 height 8
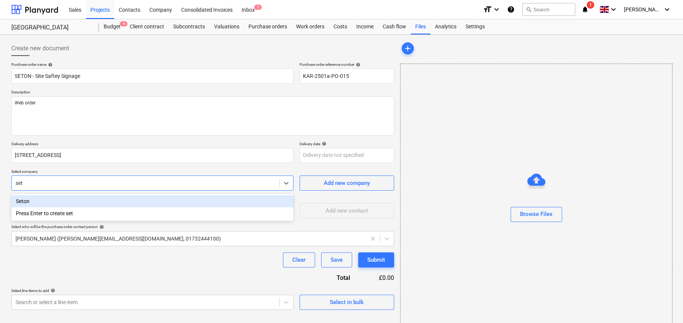
click at [123, 201] on div "Seton" at bounding box center [152, 201] width 282 height 12
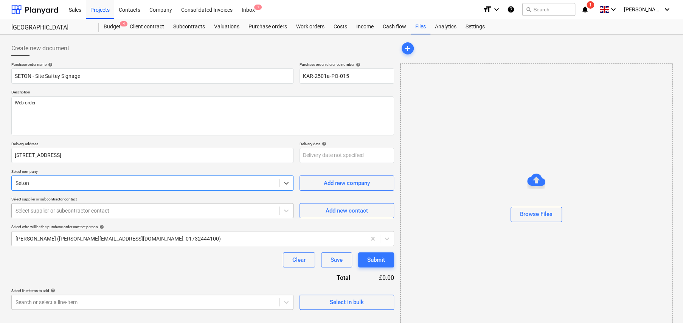
click at [163, 215] on div "Select supplier or subcontractor contact" at bounding box center [146, 211] width 268 height 11
click at [361, 209] on div "Add new contact" at bounding box center [347, 211] width 42 height 10
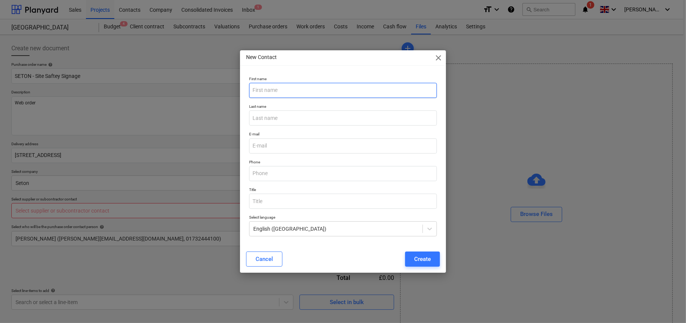
click at [289, 92] on input "text" at bounding box center [343, 90] width 188 height 15
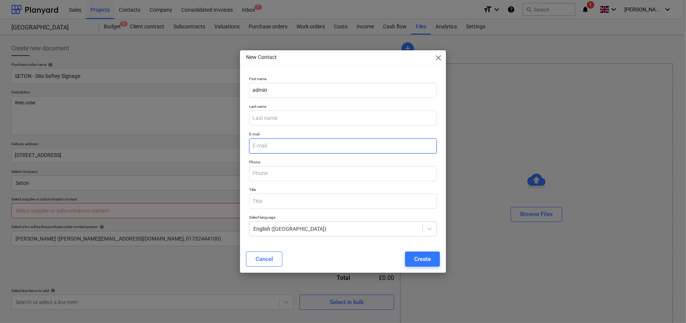
click at [282, 146] on input "email" at bounding box center [343, 146] width 188 height 15
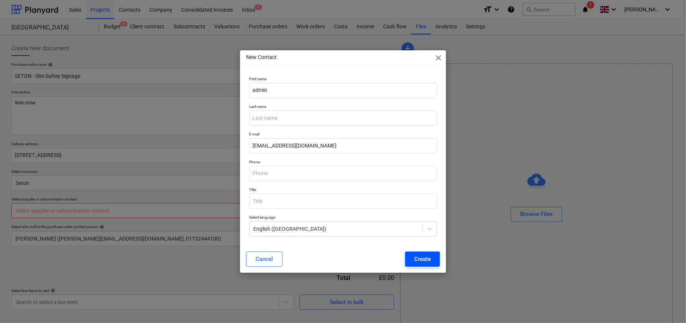
click at [409, 257] on button "Create" at bounding box center [422, 259] width 35 height 15
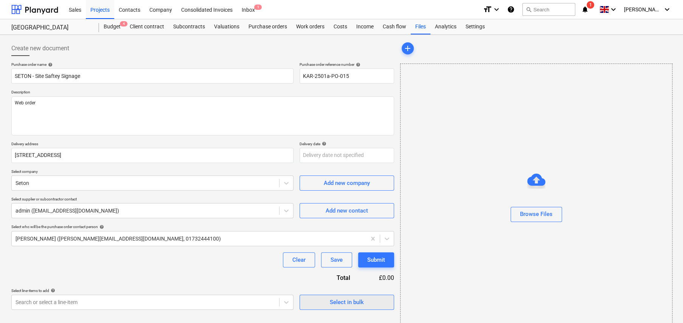
click at [347, 304] on div "Select in bulk" at bounding box center [347, 302] width 34 height 10
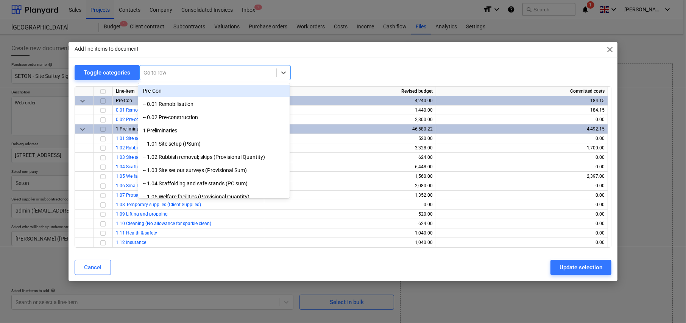
click at [168, 69] on div at bounding box center [207, 73] width 129 height 8
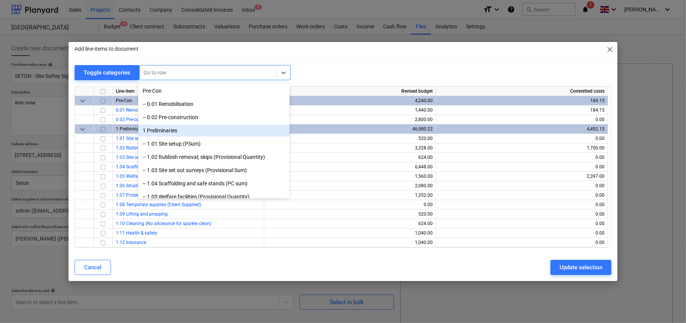
click at [333, 62] on div "Add line-items to document close Toggle categories option 1 Preliminaries focus…" at bounding box center [343, 162] width 549 height 240
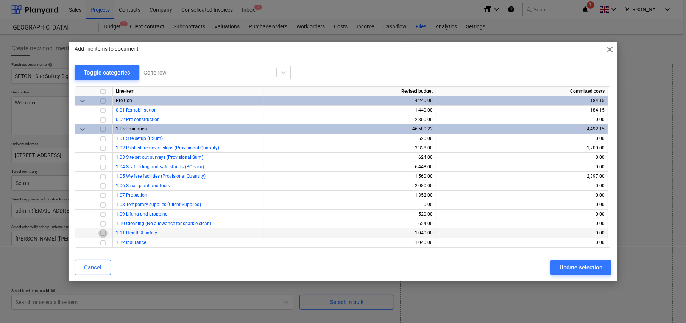
click at [102, 232] on input "checkbox" at bounding box center [102, 233] width 9 height 9
click at [588, 266] on div "Update selection" at bounding box center [580, 268] width 43 height 10
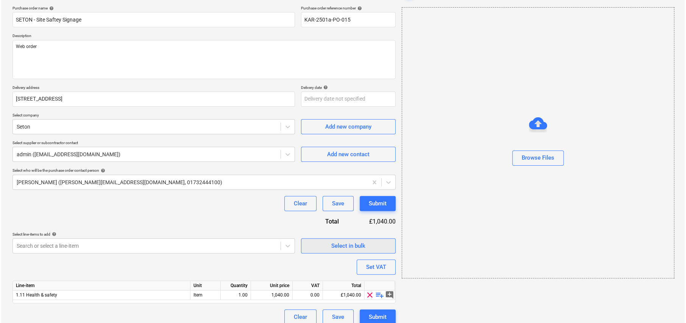
scroll to position [64, 0]
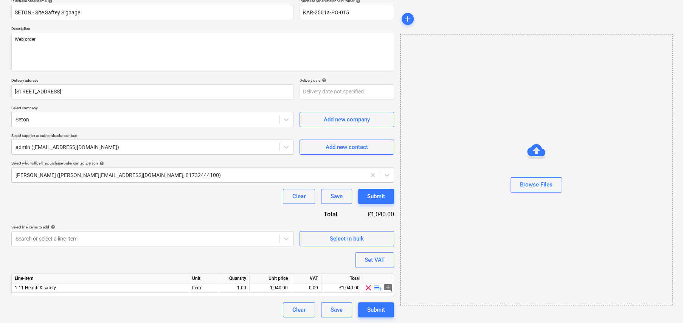
click at [379, 288] on span "playlist_add" at bounding box center [378, 287] width 9 height 9
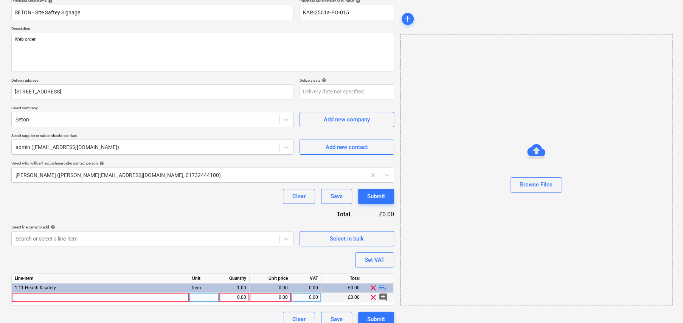
click at [158, 298] on div at bounding box center [100, 297] width 177 height 9
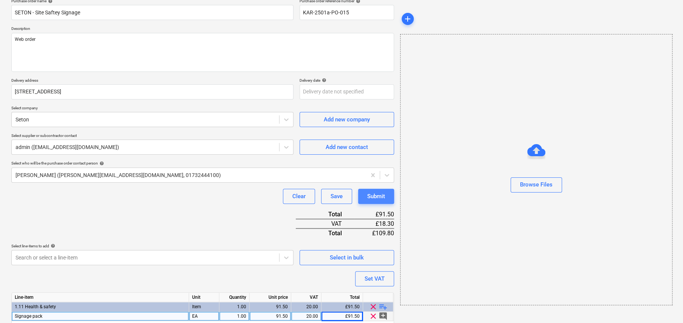
click at [370, 200] on div "Submit" at bounding box center [376, 196] width 18 height 10
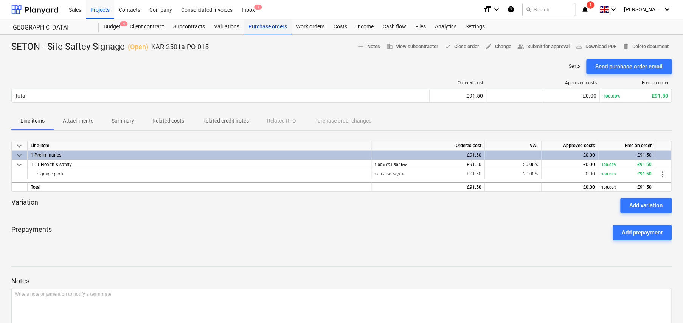
click at [266, 26] on div "Purchase orders" at bounding box center [268, 26] width 48 height 15
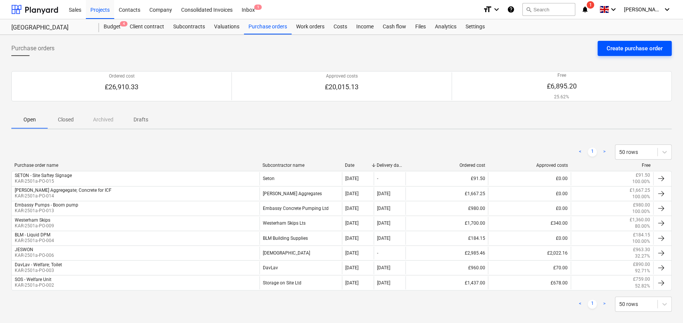
click at [624, 46] on div "Create purchase order" at bounding box center [635, 49] width 56 height 10
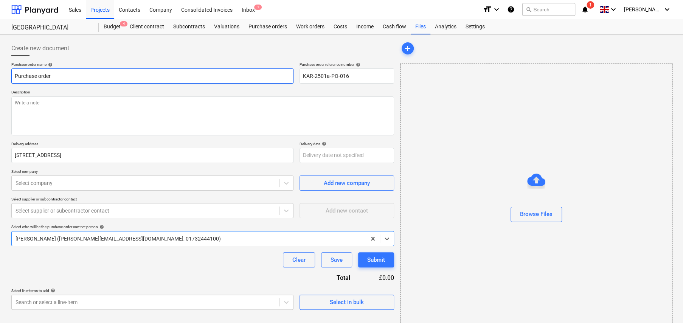
click at [80, 79] on input "Purchase order" at bounding box center [152, 76] width 282 height 15
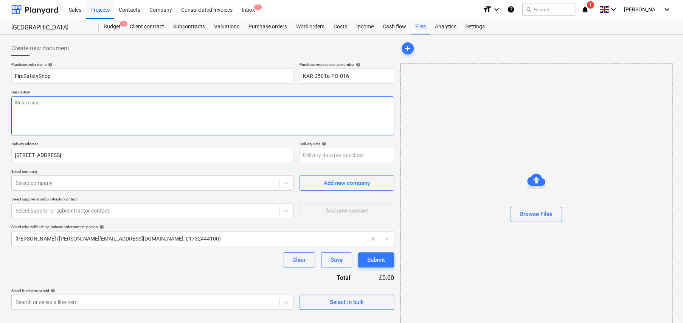
click at [83, 107] on textarea at bounding box center [202, 116] width 383 height 39
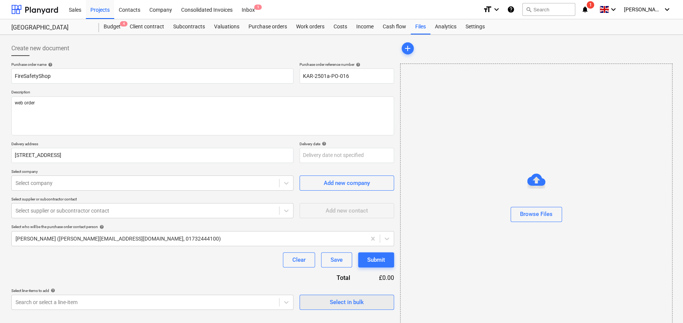
click at [339, 307] on button "Select in bulk" at bounding box center [347, 302] width 95 height 15
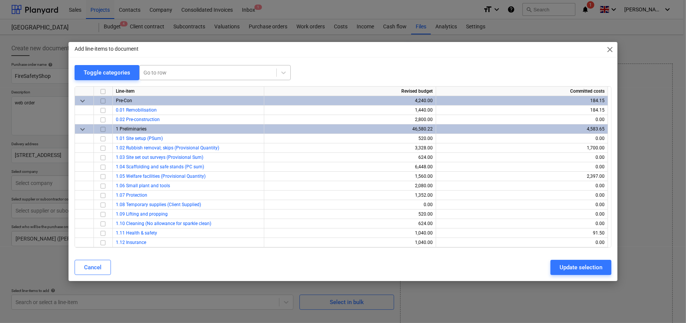
click at [155, 74] on div at bounding box center [207, 73] width 129 height 8
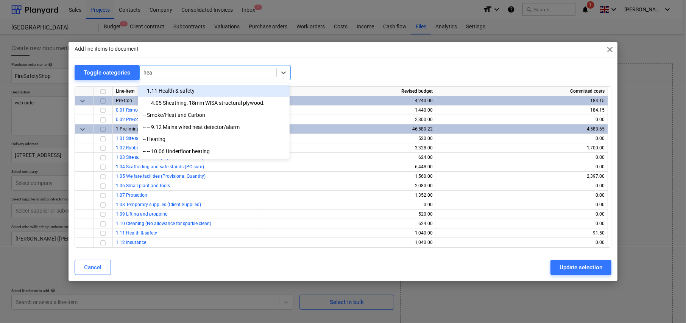
click at [187, 93] on div "-- 1.11 Health & safety" at bounding box center [213, 91] width 151 height 12
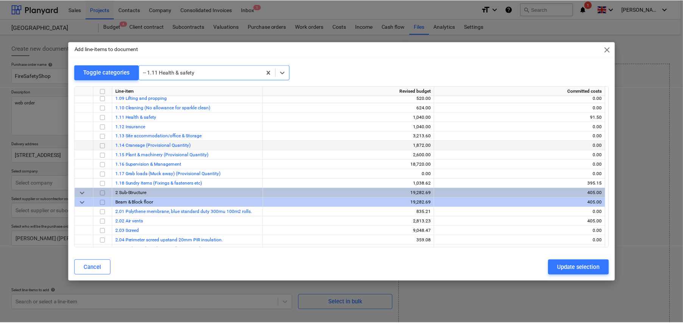
scroll to position [132, 0]
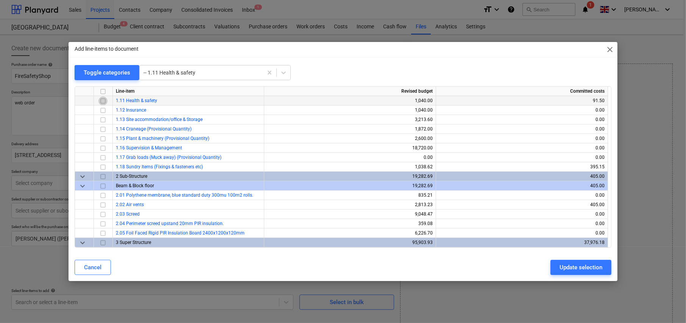
click at [103, 100] on input "checkbox" at bounding box center [102, 101] width 9 height 9
click at [574, 269] on div "Update selection" at bounding box center [580, 268] width 43 height 10
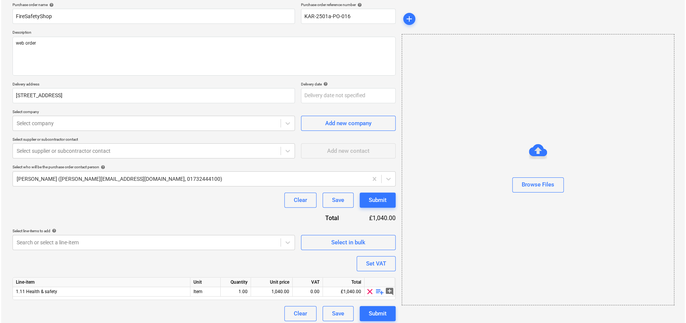
scroll to position [64, 0]
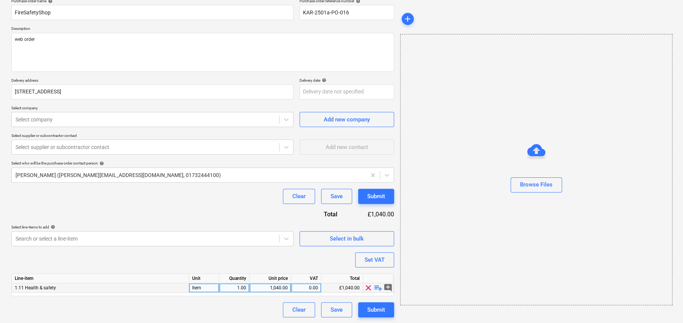
click at [379, 287] on span "playlist_add" at bounding box center [378, 287] width 9 height 9
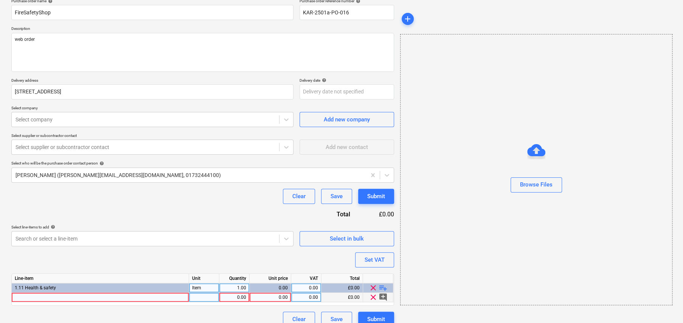
click at [151, 296] on div at bounding box center [100, 297] width 177 height 9
click at [283, 297] on div "0.00" at bounding box center [270, 297] width 35 height 9
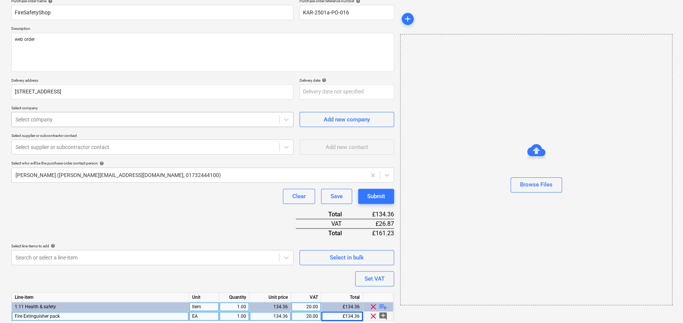
click at [61, 121] on div at bounding box center [146, 120] width 260 height 8
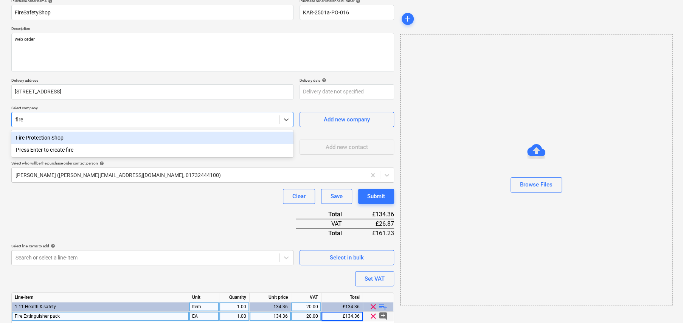
click at [64, 136] on div "Fire Protection Shop" at bounding box center [152, 138] width 282 height 12
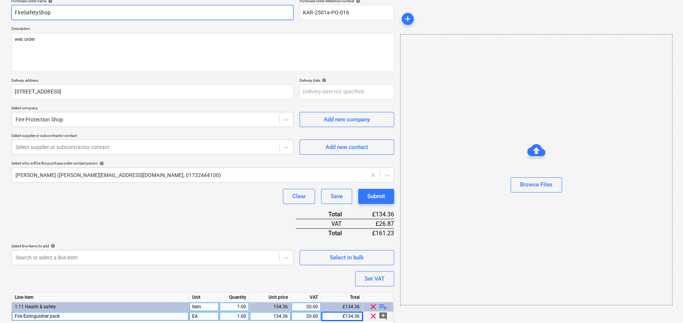
click at [26, 12] on input "FireSafetyShop" at bounding box center [152, 12] width 282 height 15
click at [31, 13] on input "FireSafetyShop" at bounding box center [152, 12] width 282 height 15
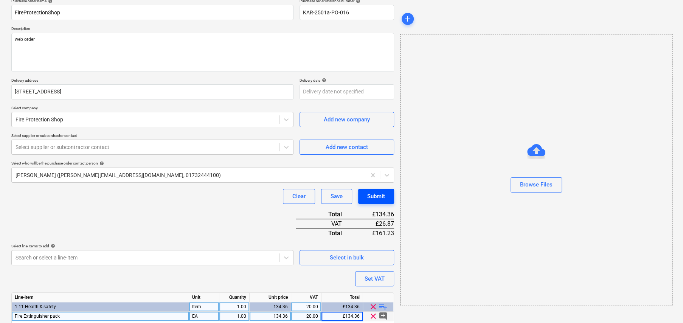
click at [379, 194] on div "Submit" at bounding box center [376, 196] width 18 height 10
click at [90, 151] on div "Select supplier or subcontractor contact" at bounding box center [146, 147] width 268 height 11
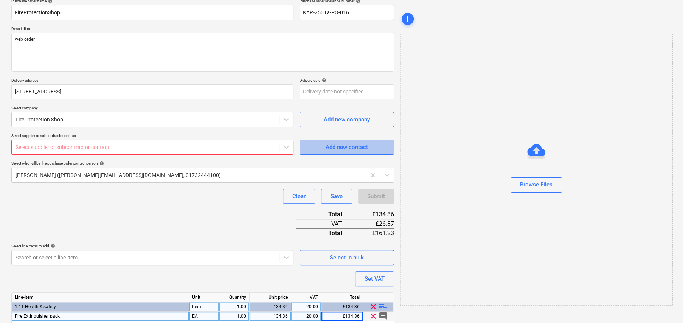
click at [347, 148] on div "Add new contact" at bounding box center [347, 147] width 42 height 10
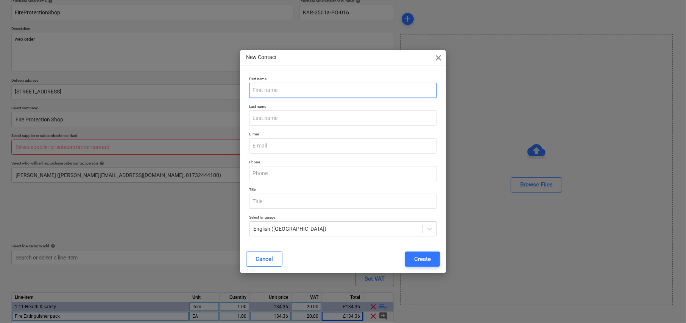
click at [283, 94] on input "text" at bounding box center [343, 90] width 188 height 15
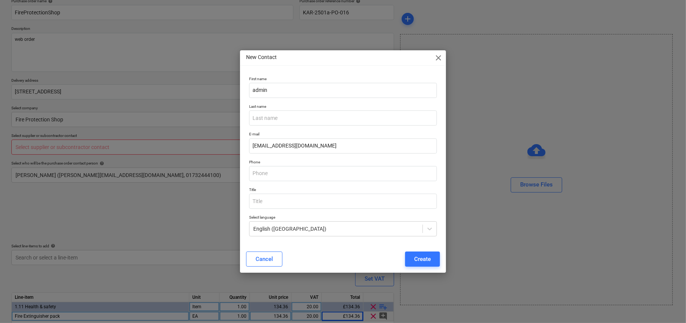
drag, startPoint x: 422, startPoint y: 257, endPoint x: 410, endPoint y: 254, distance: 12.0
click at [422, 257] on div "Create" at bounding box center [422, 259] width 17 height 10
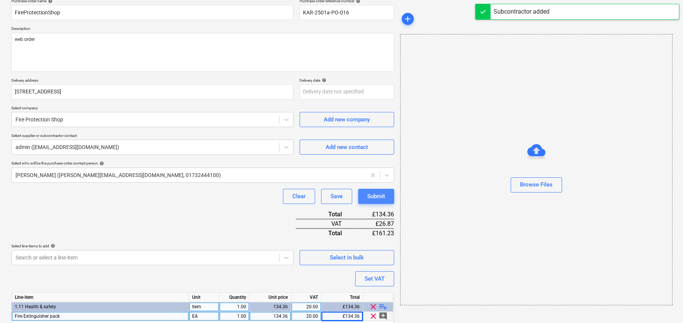
click at [377, 197] on div "Submit" at bounding box center [376, 196] width 18 height 10
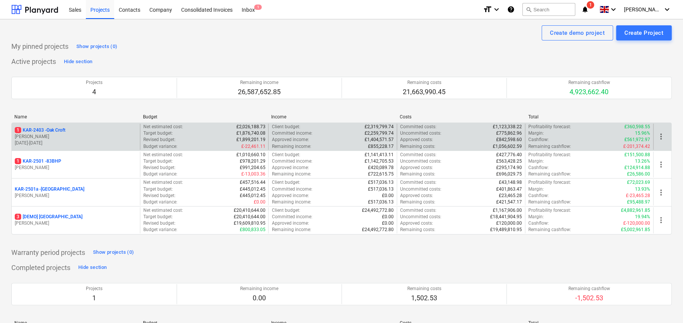
click at [59, 129] on p "1 KAR-2403 - Oak Croft" at bounding box center [40, 130] width 51 height 6
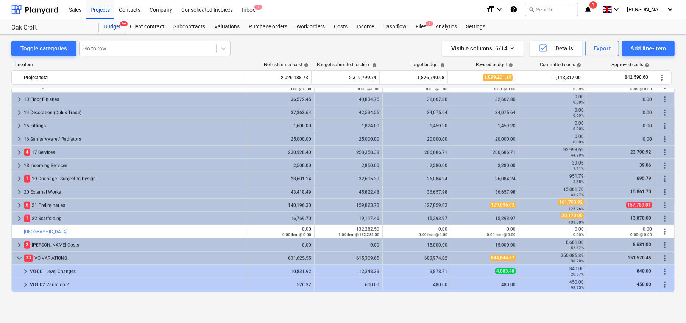
scroll to position [736, 0]
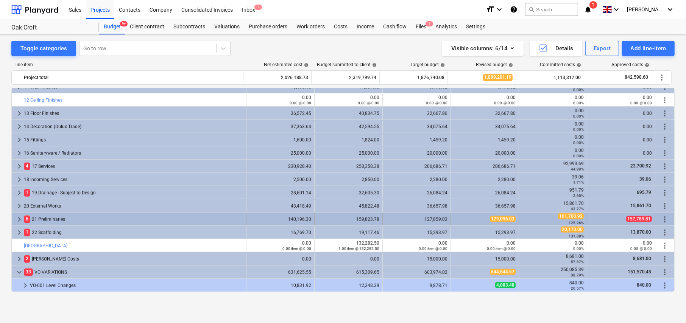
click at [22, 218] on span "keyboard_arrow_right" at bounding box center [19, 219] width 9 height 9
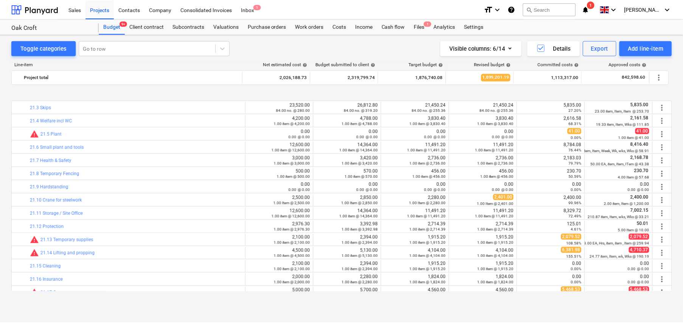
scroll to position [926, 0]
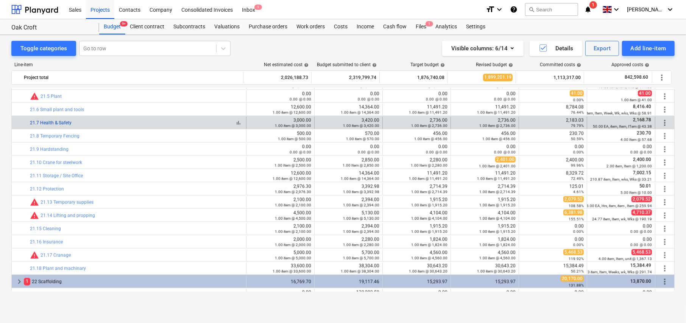
click at [55, 124] on link "21.7 Health & Safety" at bounding box center [51, 122] width 42 height 5
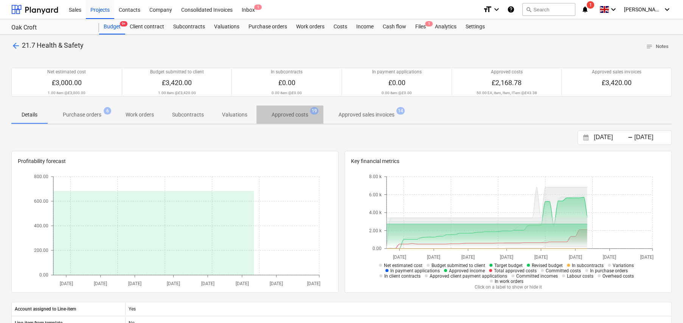
click at [287, 116] on p "Approved costs" at bounding box center [290, 115] width 37 height 8
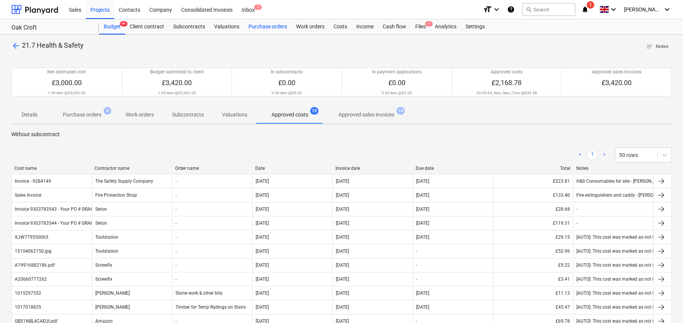
click at [261, 27] on div "Purchase orders" at bounding box center [268, 26] width 48 height 15
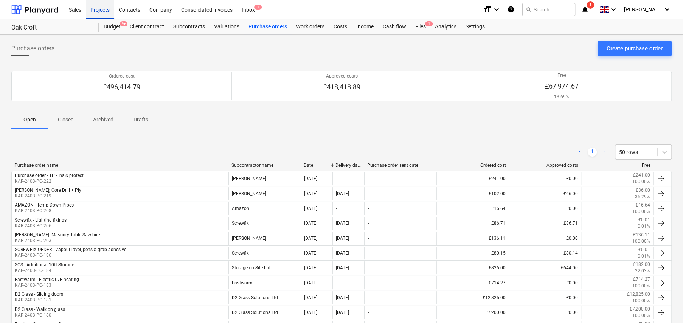
click at [100, 11] on div "Projects" at bounding box center [100, 9] width 28 height 19
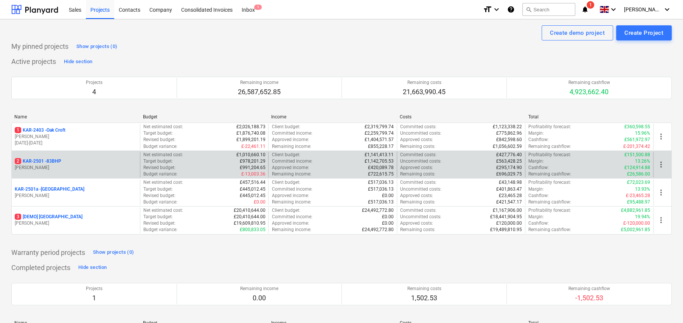
click at [58, 160] on p "2 KAR-2501 - 83BHP" at bounding box center [38, 161] width 47 height 6
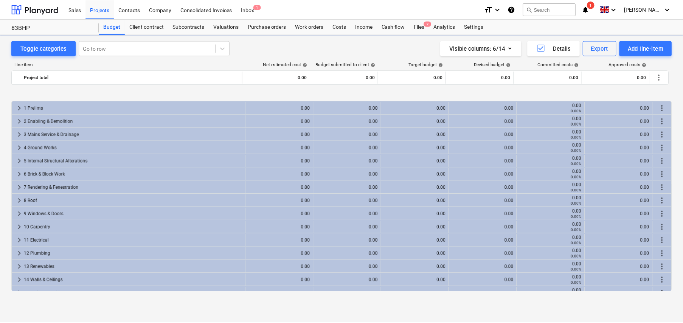
scroll to position [288, 0]
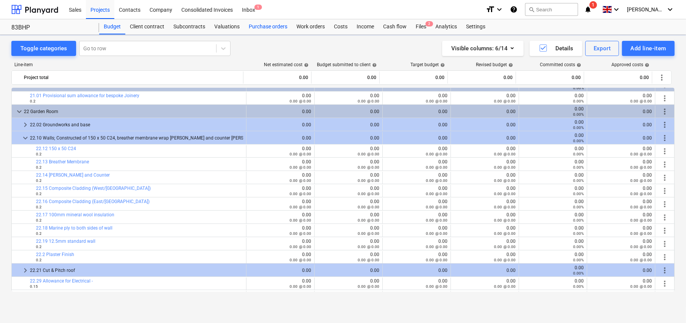
click at [280, 28] on div "Purchase orders" at bounding box center [268, 26] width 48 height 15
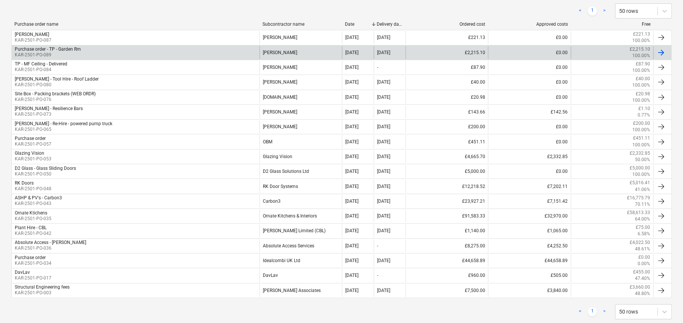
scroll to position [177, 0]
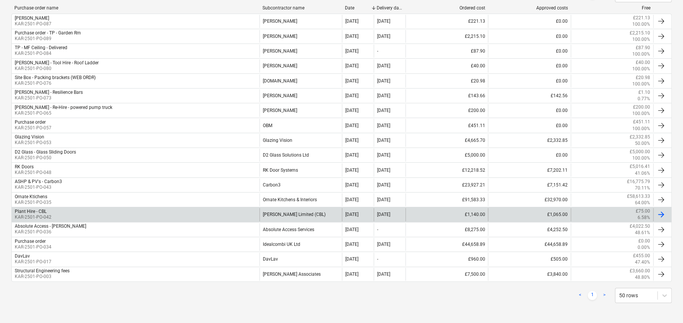
click at [57, 210] on div "Plant Hire - CBL KAR-2501-PO-042" at bounding box center [136, 214] width 248 height 13
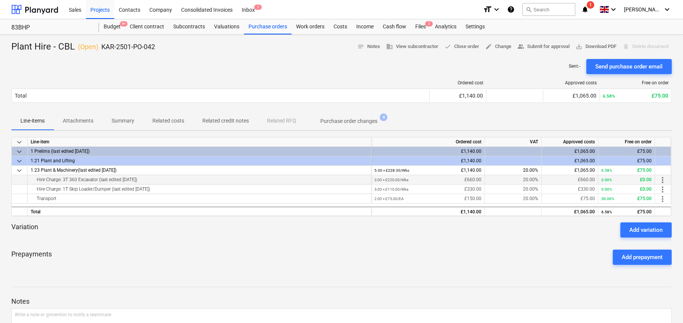
click at [663, 181] on span "more_vert" at bounding box center [663, 180] width 9 height 9
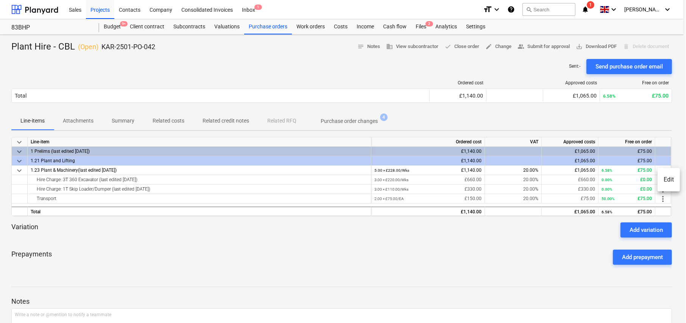
click at [669, 181] on li "Edit" at bounding box center [668, 179] width 22 height 17
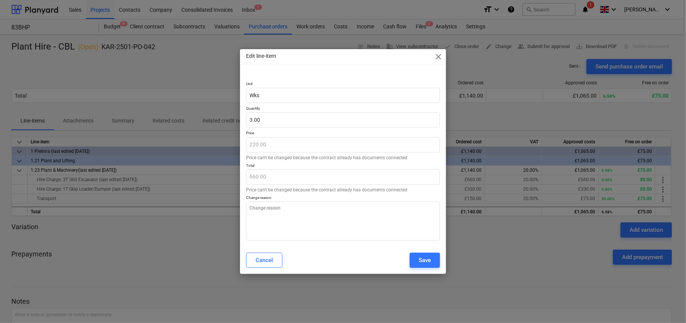
type textarea "x"
click at [291, 119] on input "3" at bounding box center [343, 119] width 194 height 15
type input "8"
type textarea "x"
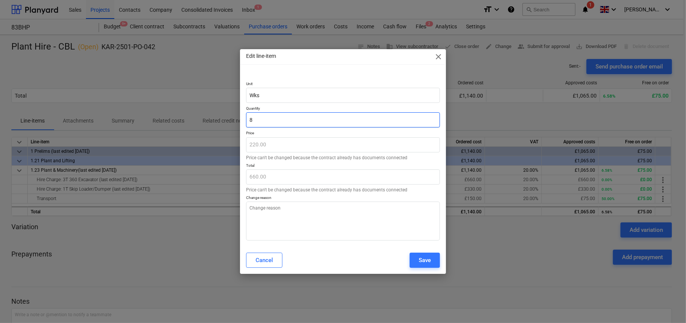
type input "1,760.00"
type input "8.00"
click at [425, 261] on div "Save" at bounding box center [425, 260] width 12 height 10
type textarea "x"
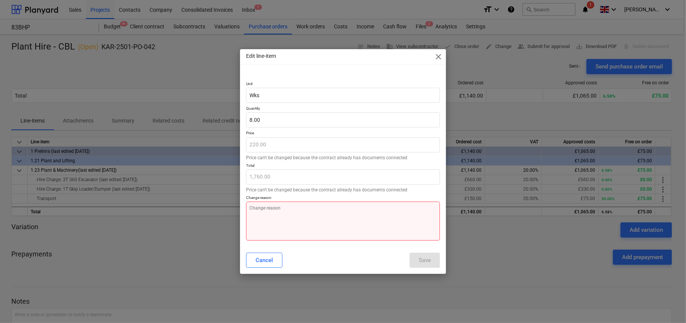
click at [395, 212] on textarea at bounding box center [343, 221] width 194 height 39
type textarea "A"
type textarea "x"
type textarea "AD"
type textarea "x"
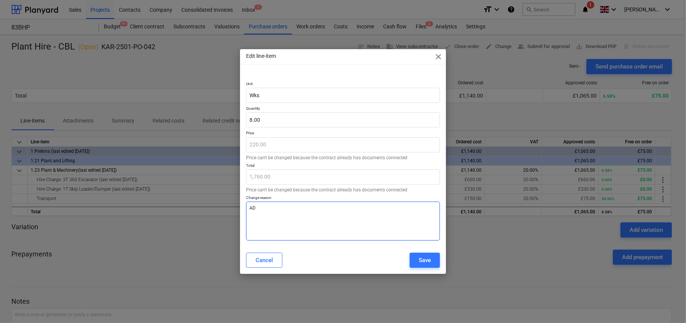
type textarea "ADd"
type textarea "x"
type textarea "ADdi"
type textarea "x"
type textarea "ADdit"
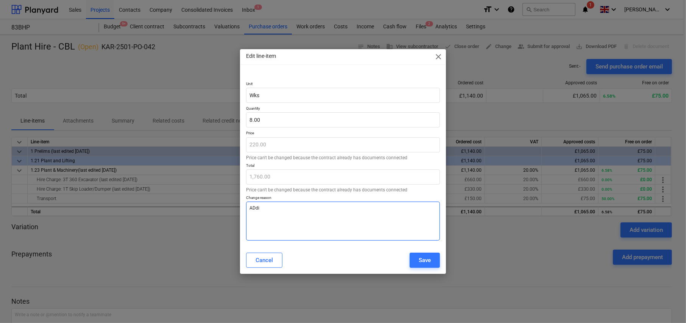
type textarea "x"
type textarea "ADditi"
type textarea "x"
type textarea "ADditio"
type textarea "x"
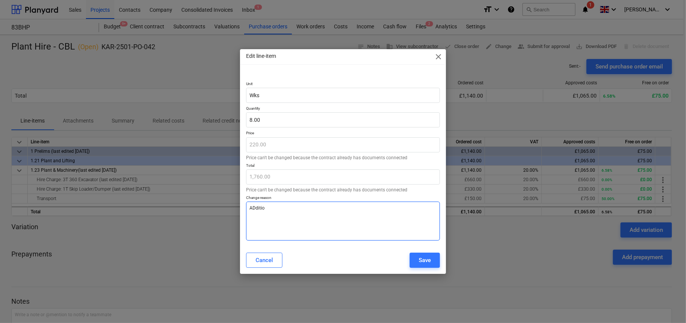
type textarea "ADdition"
type textarea "x"
type textarea "ADditiona"
type textarea "x"
type textarea "ADditional"
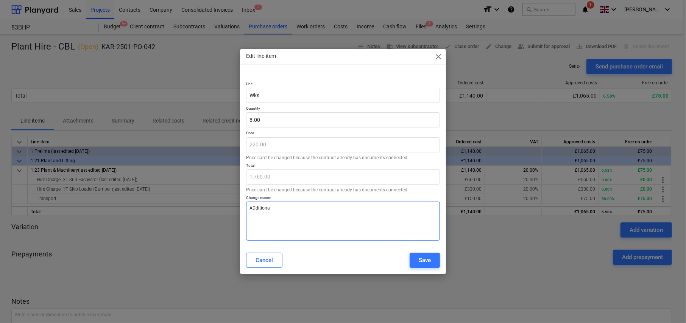
type textarea "x"
type textarea "ADditiona"
type textarea "x"
type textarea "ADdition"
type textarea "x"
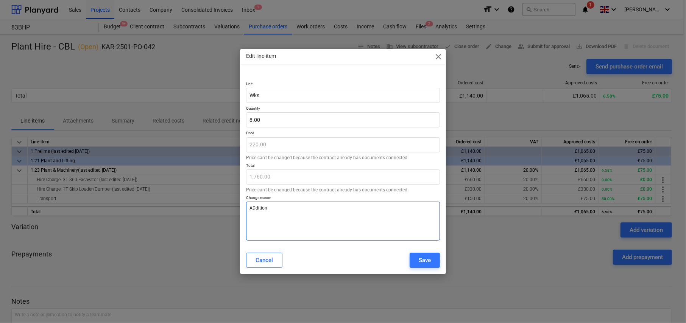
type textarea "ADditio"
type textarea "x"
type textarea "ADditi"
type textarea "x"
type textarea "ADdit"
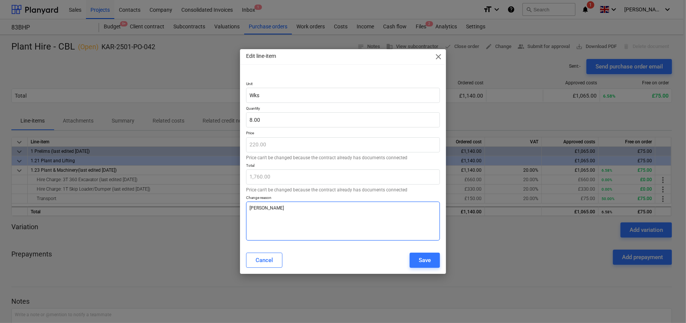
type textarea "x"
type textarea "ADdi"
type textarea "x"
type textarea "ADd"
type textarea "x"
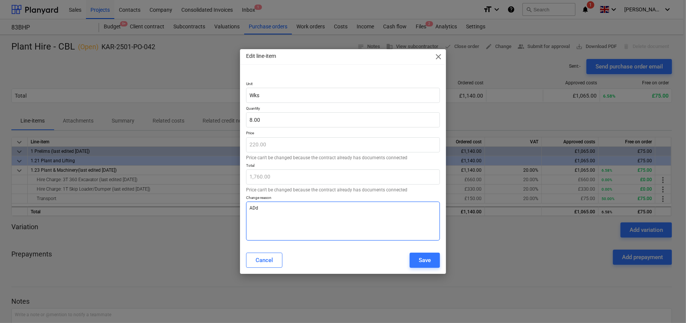
type textarea "AD"
type textarea "x"
type textarea "A"
type textarea "x"
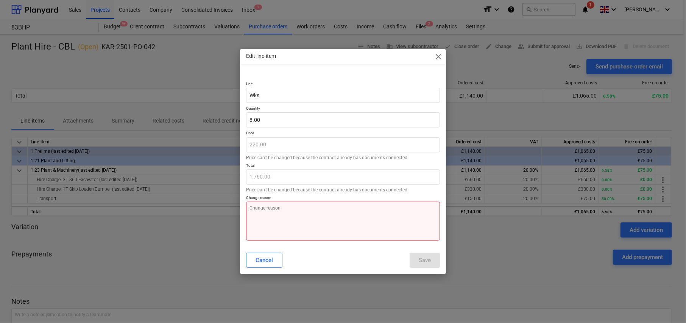
type textarea "E"
type textarea "x"
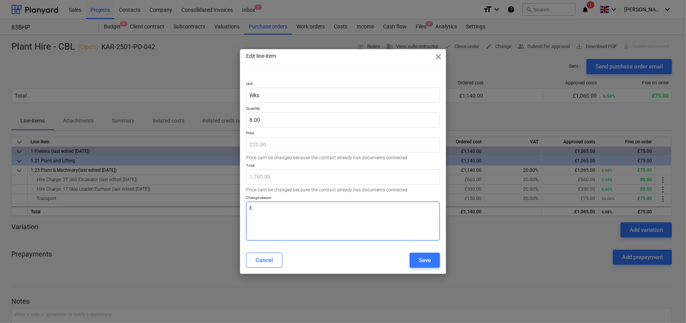
type textarea "E/"
type textarea "x"
type textarea "E/O"
type textarea "x"
type textarea "E/O"
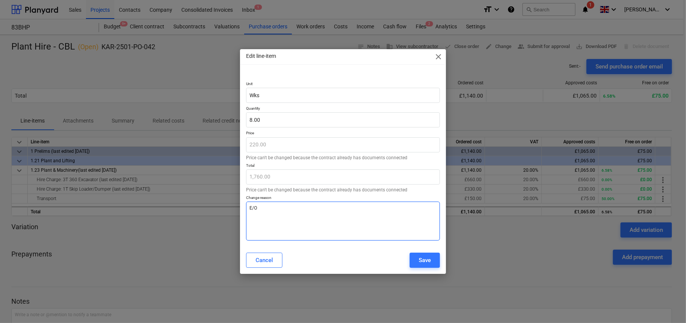
type textarea "x"
type textarea "E/O o"
type textarea "x"
type textarea "E/O on"
type textarea "x"
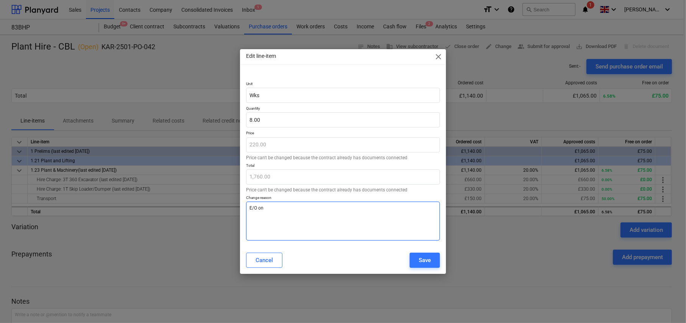
type textarea "E/O on"
type textarea "x"
type textarea "E/O on h"
type textarea "x"
type textarea "E/O on hi"
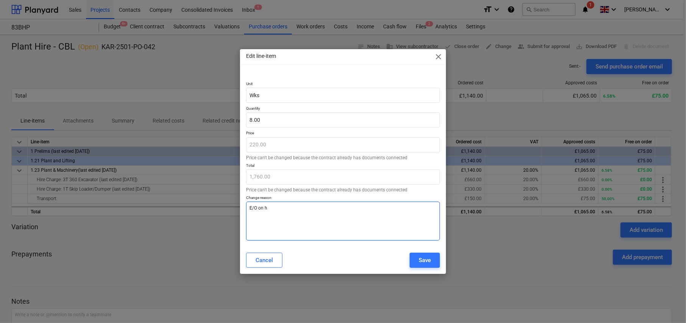
type textarea "x"
type textarea "E/O on hir"
type textarea "x"
type textarea "E/O on hire"
type textarea "x"
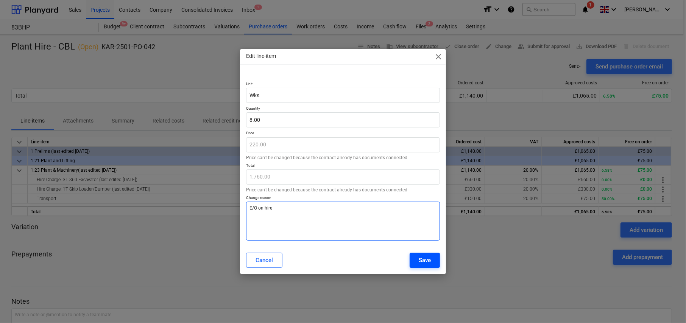
type textarea "E/O on hire"
click at [425, 261] on div "Save" at bounding box center [425, 260] width 12 height 10
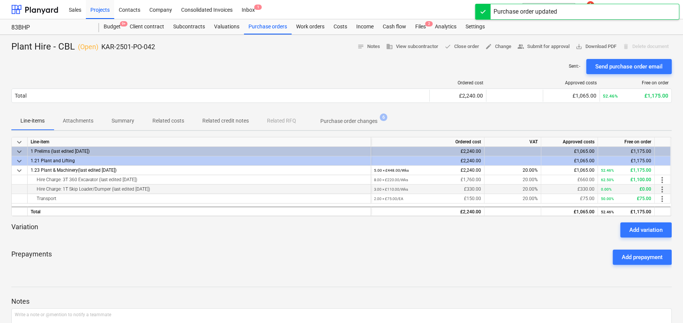
click at [663, 187] on span "more_vert" at bounding box center [662, 189] width 9 height 9
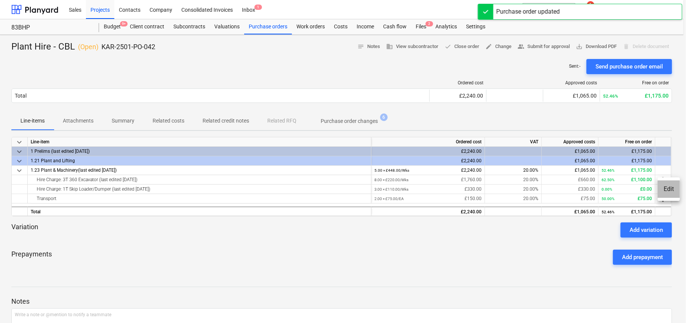
click at [665, 188] on li "Edit" at bounding box center [668, 189] width 22 height 17
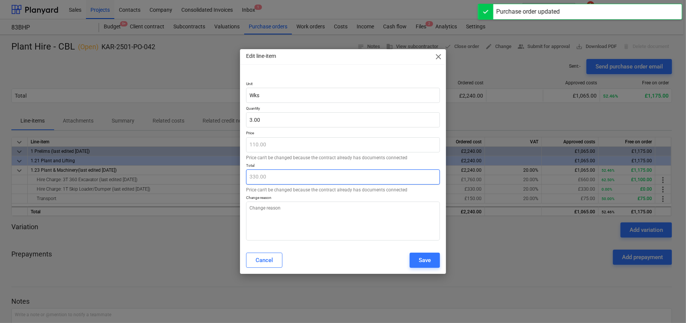
type textarea "x"
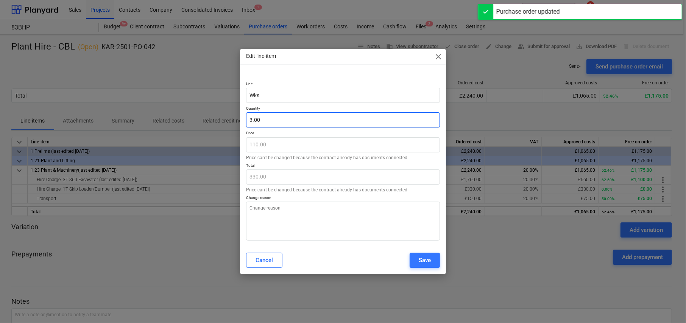
type input "3"
click at [277, 118] on input "3" at bounding box center [343, 119] width 194 height 15
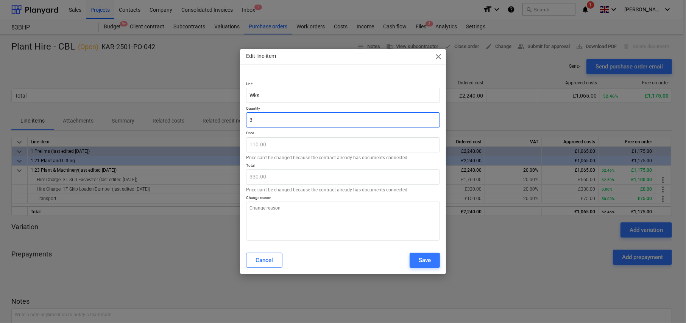
type textarea "x"
type input "8"
type input "880.00"
type input "8"
type textarea "x"
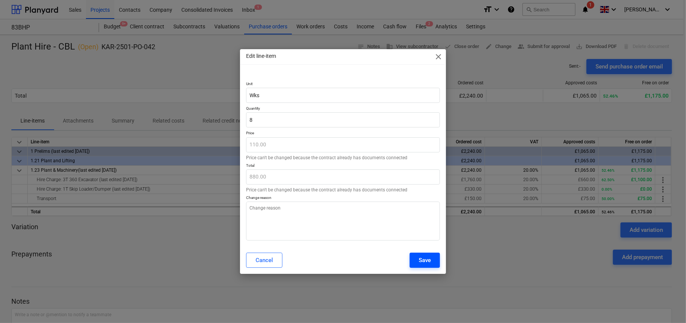
type input "8.00"
click at [426, 261] on div "Save" at bounding box center [425, 260] width 12 height 10
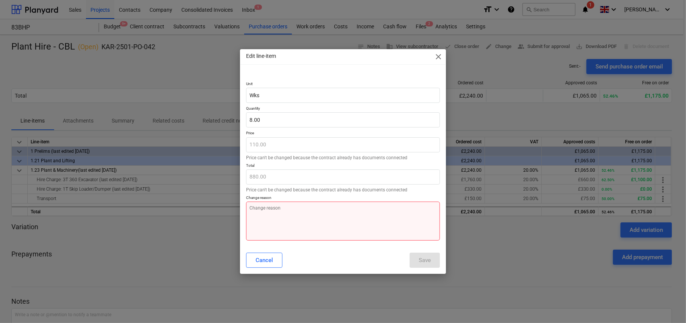
click at [328, 211] on textarea at bounding box center [343, 221] width 194 height 39
type textarea "x"
type textarea "E"
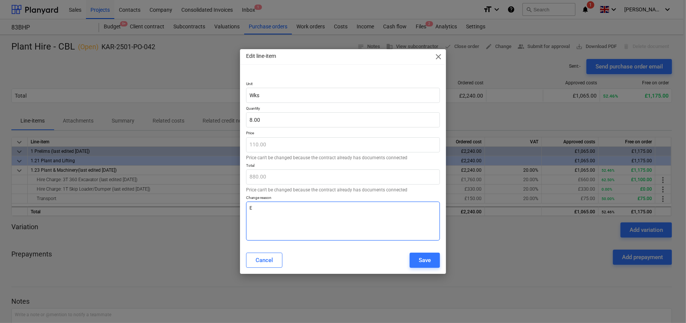
type textarea "x"
type textarea "E/"
type textarea "x"
type textarea "E/O"
type textarea "x"
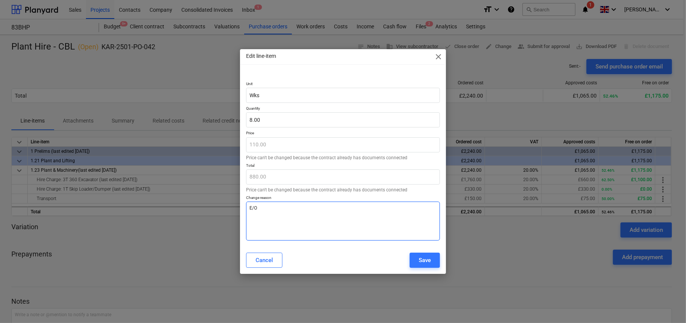
type textarea "E/O"
type textarea "x"
type textarea "E/O o"
type textarea "x"
type textarea "E/O on"
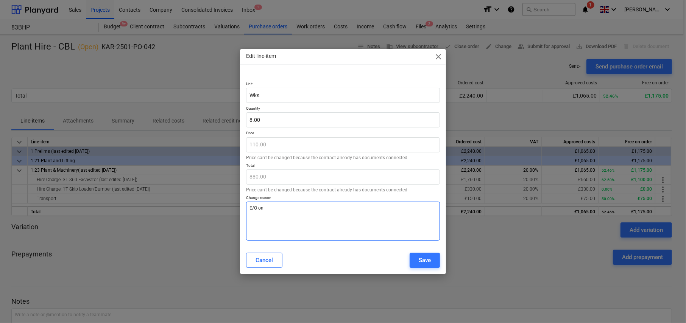
type textarea "x"
type textarea "E/O on"
type textarea "x"
type textarea "E/O on h"
type textarea "x"
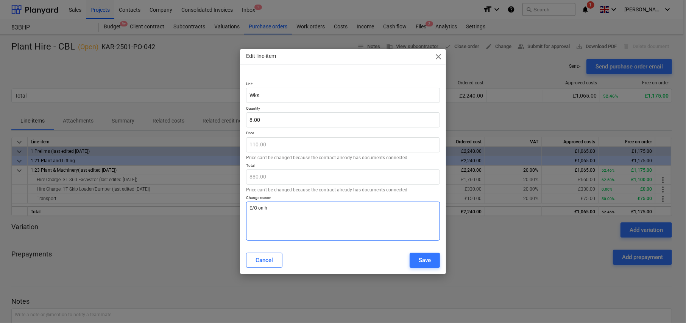
type textarea "E/O on hi"
type textarea "x"
type textarea "E/O on hir"
type textarea "x"
type textarea "E/O on hire"
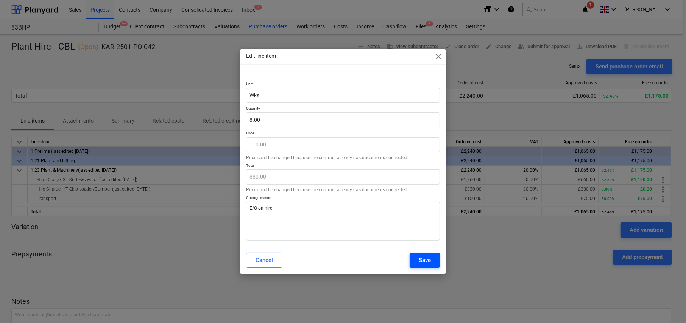
click at [428, 263] on div "Save" at bounding box center [425, 260] width 12 height 10
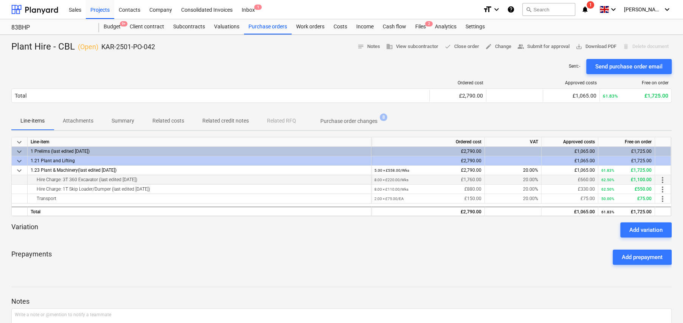
click at [664, 179] on span "more_vert" at bounding box center [663, 180] width 9 height 9
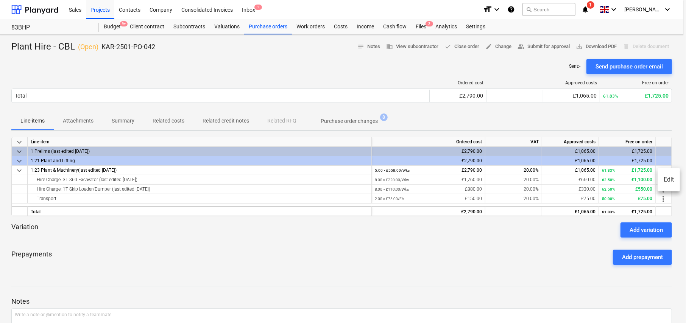
click at [669, 179] on li "Edit" at bounding box center [668, 179] width 22 height 17
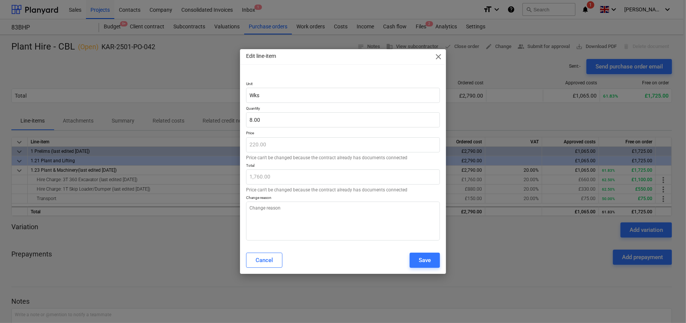
type textarea "x"
type input "8"
click at [276, 118] on input "8" at bounding box center [343, 119] width 194 height 15
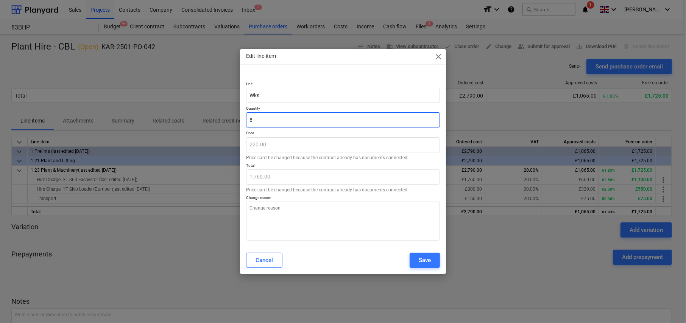
type textarea "x"
type input "1"
type input "220.00"
type textarea "x"
type input "10"
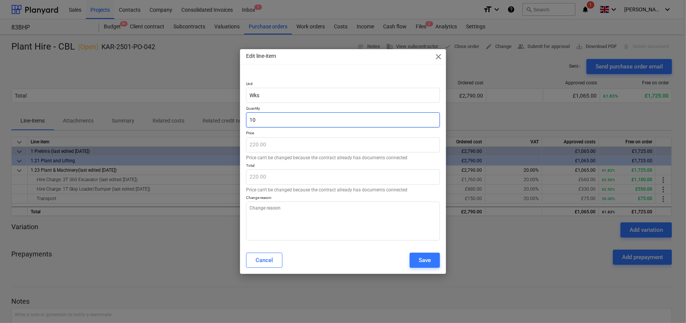
type input "2,200.00"
type input "10"
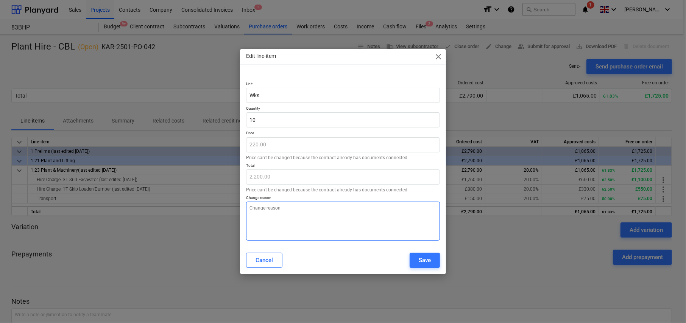
type textarea "x"
type input "10.00"
click at [287, 210] on textarea at bounding box center [343, 221] width 194 height 39
type textarea "x"
type textarea "A"
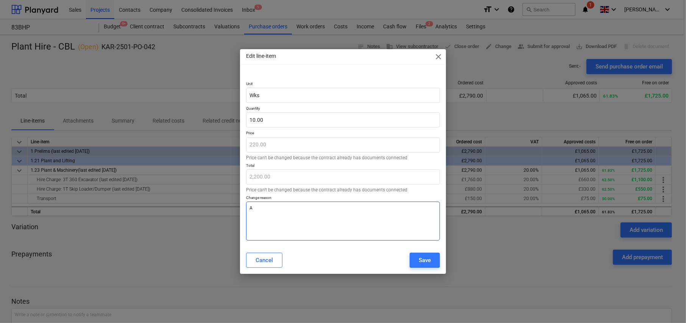
type textarea "x"
type textarea "Ad"
type textarea "x"
type textarea "Add"
type textarea "x"
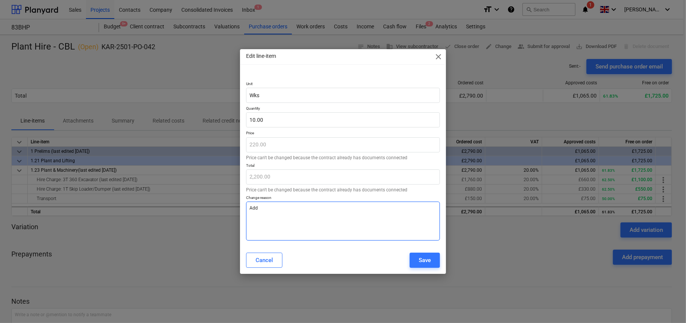
type textarea "Adde"
type textarea "x"
type textarea "Added"
type textarea "x"
type textarea "Added"
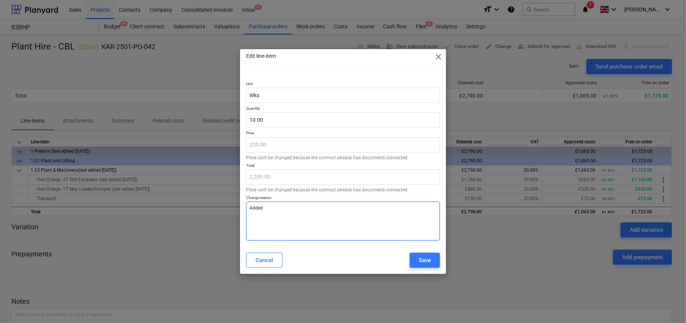
type textarea "x"
type textarea "Added e"
type textarea "x"
type textarea "Added ex"
type textarea "x"
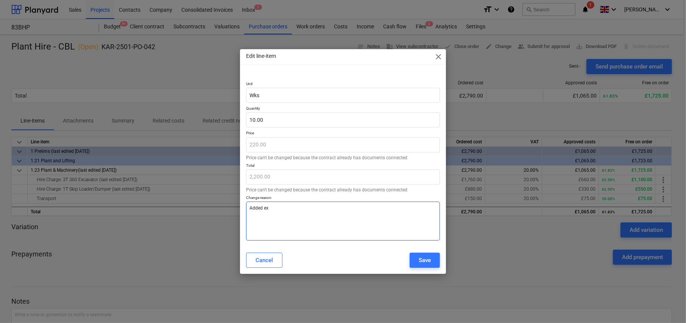
type textarea "Added ext"
type textarea "x"
type textarea "Added extr"
type textarea "x"
type textarea "Added extra"
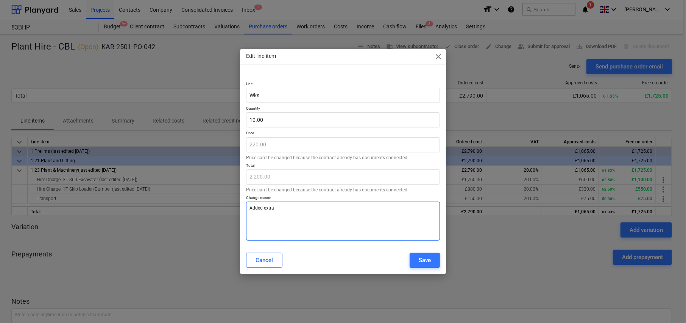
type textarea "x"
type textarea "Added extra"
type textarea "x"
type textarea "Added extra h"
type textarea "x"
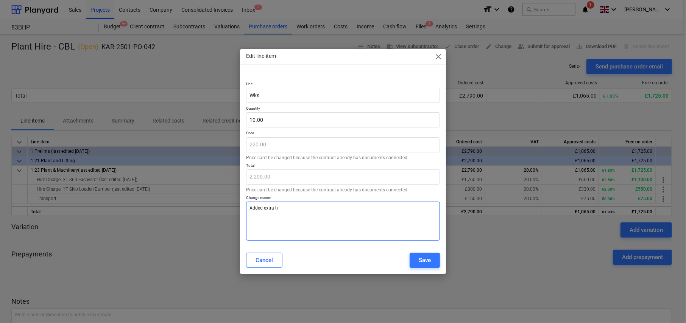
type textarea "Added extra hi"
type textarea "x"
type textarea "Added extra hir"
type textarea "x"
type textarea "Added extra hire"
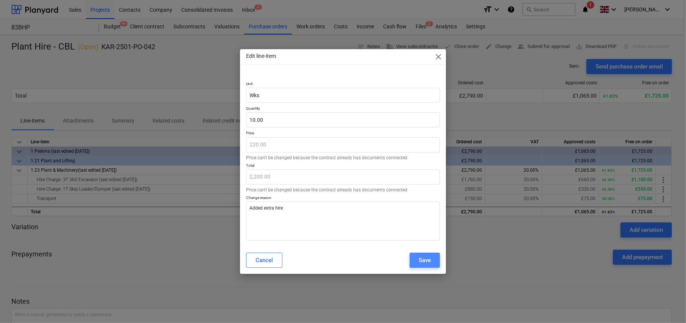
click at [422, 257] on div "Save" at bounding box center [425, 260] width 12 height 10
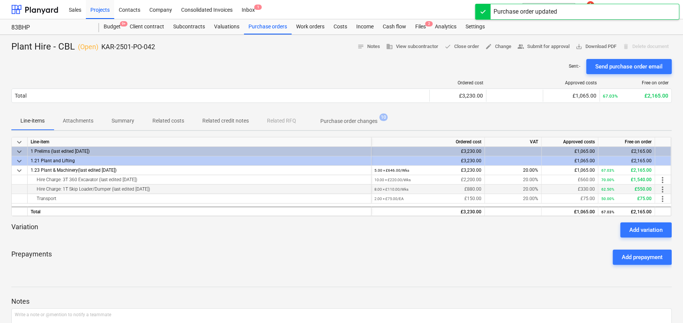
click at [663, 189] on span "more_vert" at bounding box center [663, 189] width 9 height 9
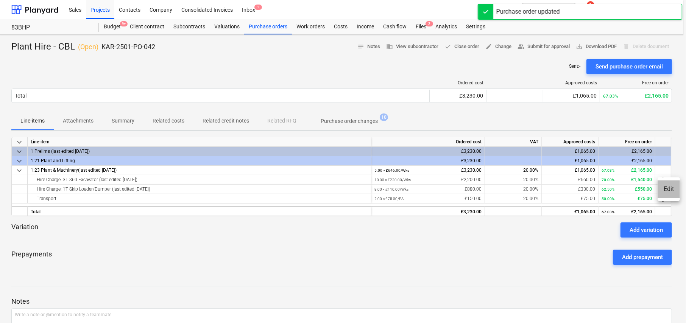
click at [671, 190] on li "Edit" at bounding box center [668, 189] width 22 height 17
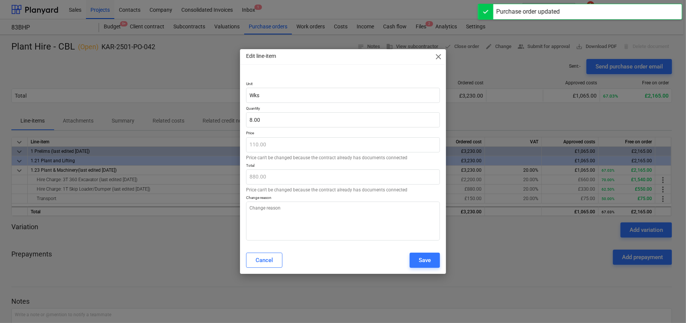
type textarea "x"
click at [269, 130] on div at bounding box center [343, 129] width 194 height 3
type input "8"
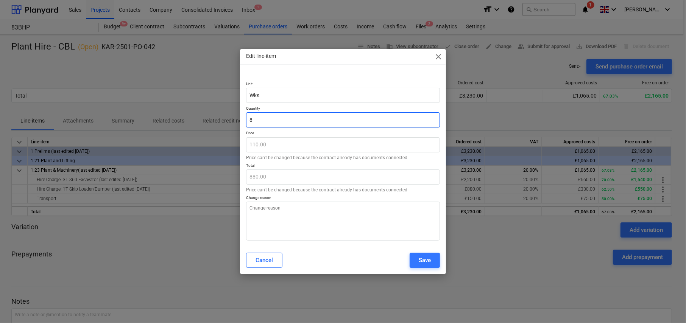
click at [268, 122] on input "8" at bounding box center [343, 119] width 194 height 15
type textarea "x"
type input "1"
type input "110.00"
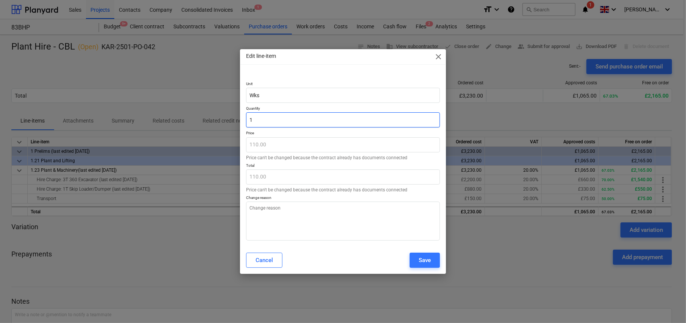
type textarea "x"
type input "10"
type input "1,100.00"
type input "10"
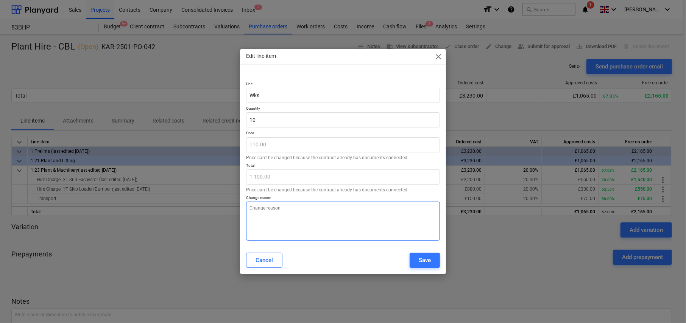
type textarea "x"
type input "10.00"
click at [316, 228] on textarea at bounding box center [343, 221] width 194 height 39
type textarea "x"
type textarea "A"
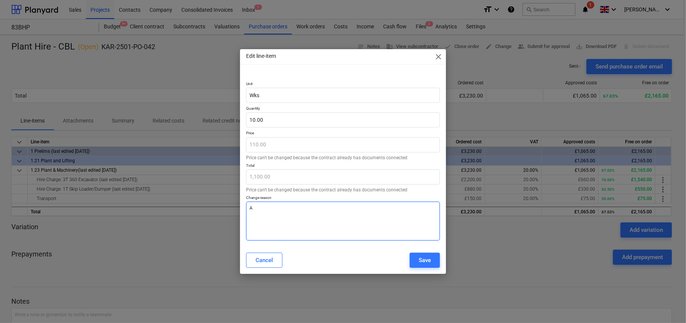
type textarea "x"
type textarea "Ad"
type textarea "x"
type textarea "Add"
type textarea "x"
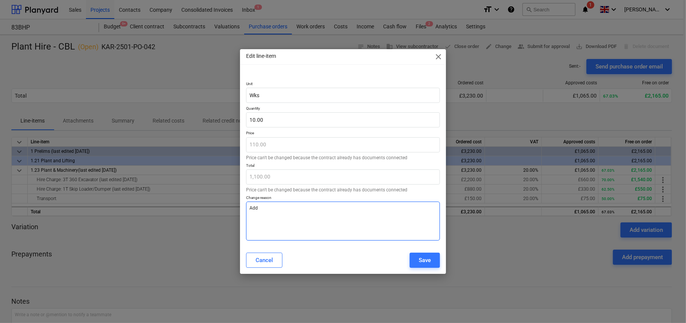
type textarea "Adde"
type textarea "x"
type textarea "Added"
type textarea "x"
type textarea "Added"
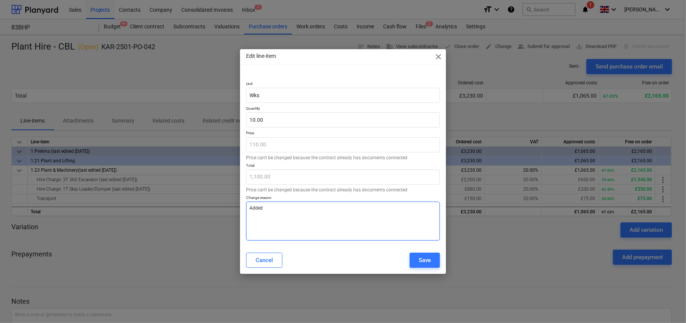
type textarea "x"
type textarea "Added e"
type textarea "x"
type textarea "Added ex"
type textarea "x"
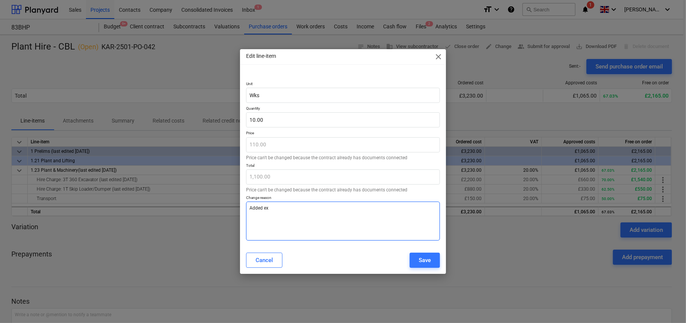
type textarea "Added ext"
type textarea "x"
type textarea "Added extr"
type textarea "x"
type textarea "Added extra"
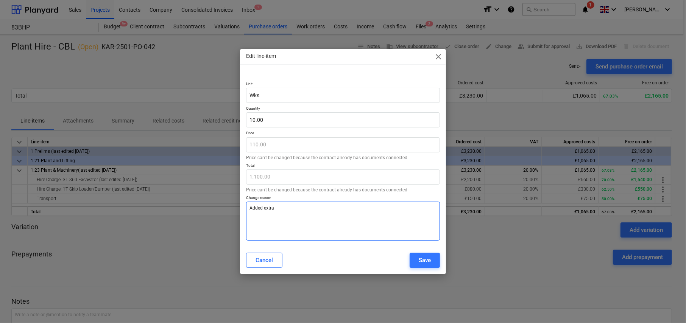
type textarea "x"
type textarea "Added extra"
type textarea "x"
type textarea "Added extra h"
type textarea "x"
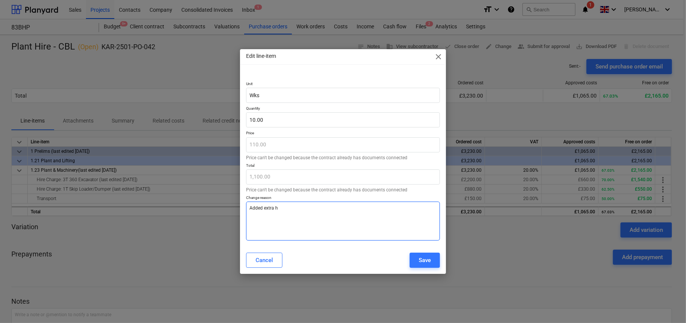
type textarea "Added extra hi"
type textarea "x"
type textarea "Added extra hir"
type textarea "x"
type textarea "Added extra hire"
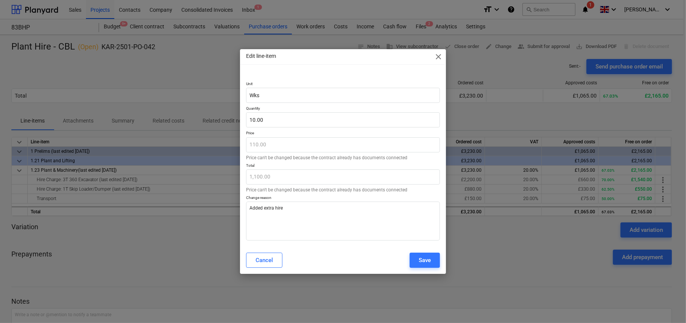
click at [424, 259] on div "Save" at bounding box center [425, 260] width 12 height 10
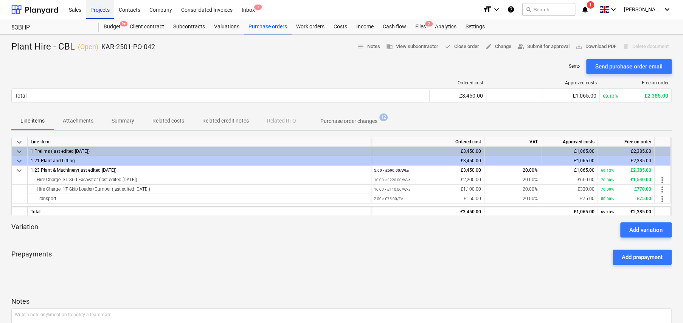
click at [101, 11] on div "Projects" at bounding box center [100, 9] width 28 height 19
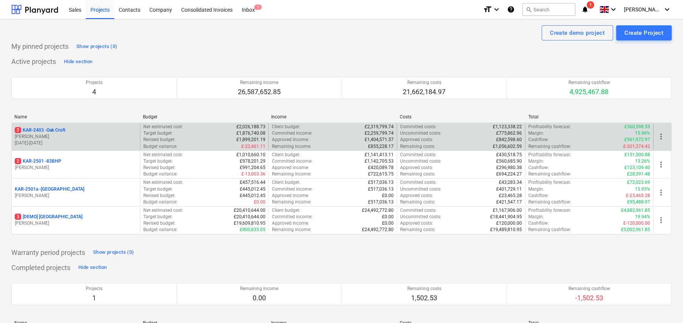
click at [65, 131] on p "2 KAR-2403 - Oak Croft" at bounding box center [40, 130] width 51 height 6
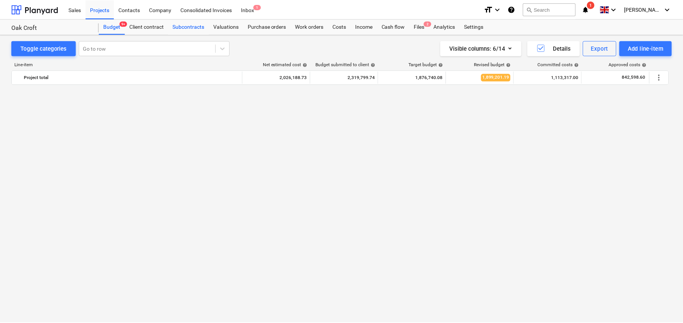
scroll to position [926, 0]
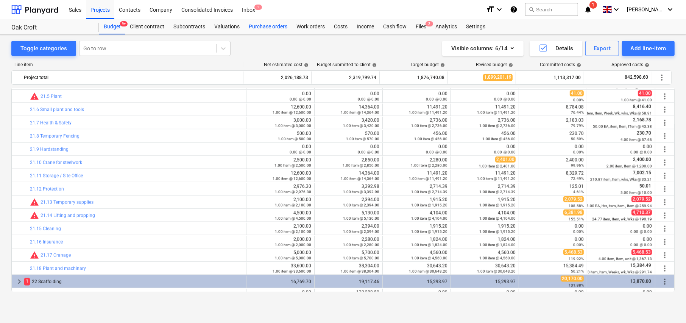
click at [279, 28] on div "Purchase orders" at bounding box center [268, 26] width 48 height 15
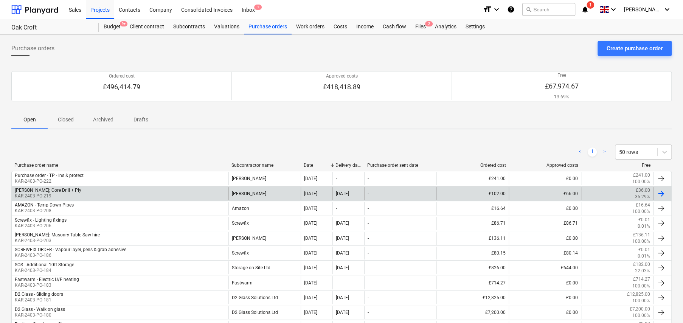
click at [141, 191] on div "TRAVIS; Core Drill + Ply KAR-2403-PO-219" at bounding box center [120, 193] width 217 height 13
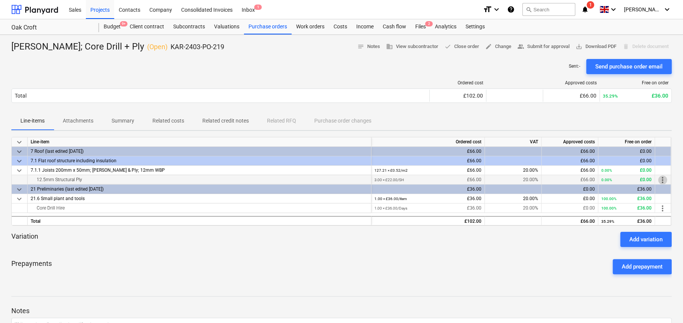
click at [663, 179] on span "more_vert" at bounding box center [663, 180] width 9 height 9
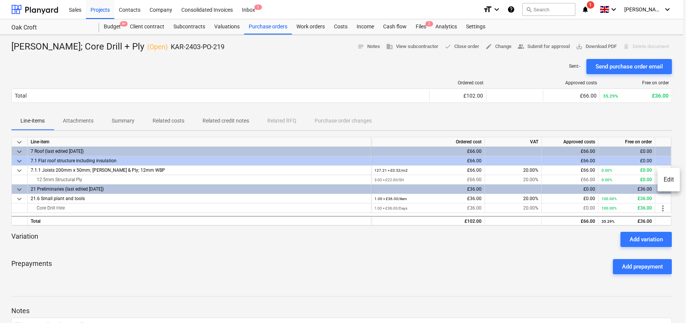
click at [662, 208] on div at bounding box center [343, 161] width 686 height 323
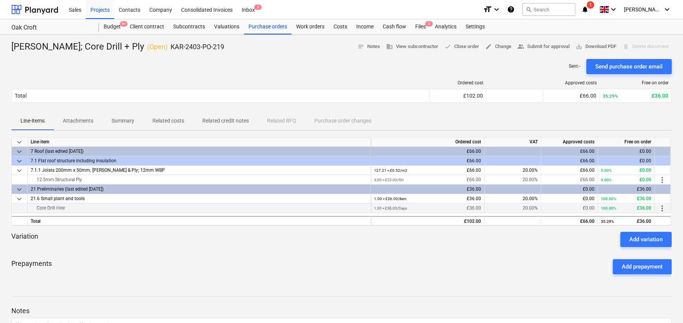
click at [663, 209] on span "more_vert" at bounding box center [662, 208] width 9 height 9
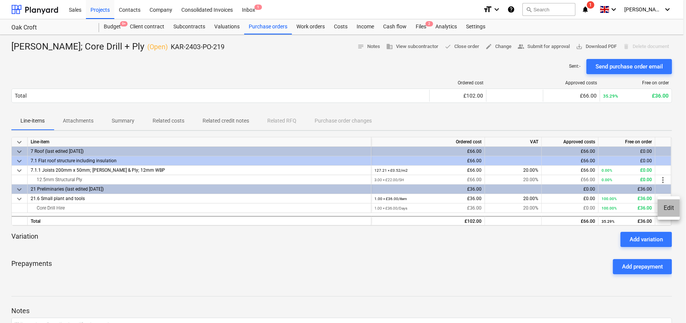
click at [669, 207] on li "Edit" at bounding box center [668, 207] width 22 height 17
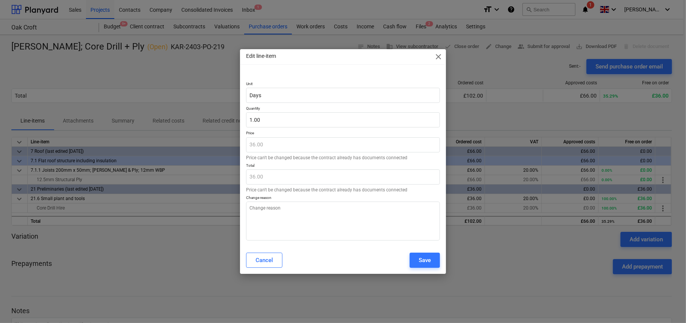
type textarea "x"
type input "1"
click at [304, 119] on input "1" at bounding box center [343, 119] width 194 height 15
type textarea "x"
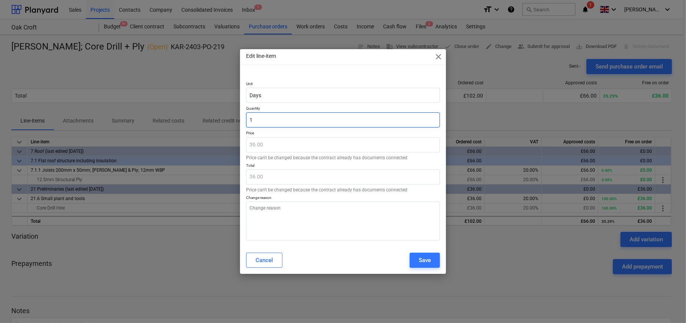
type input "2"
type input "72.00"
type input "2"
type textarea "x"
type input "2.00"
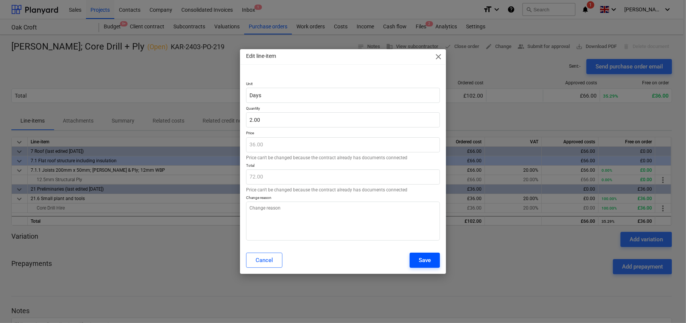
click at [424, 259] on div "Save" at bounding box center [425, 260] width 12 height 10
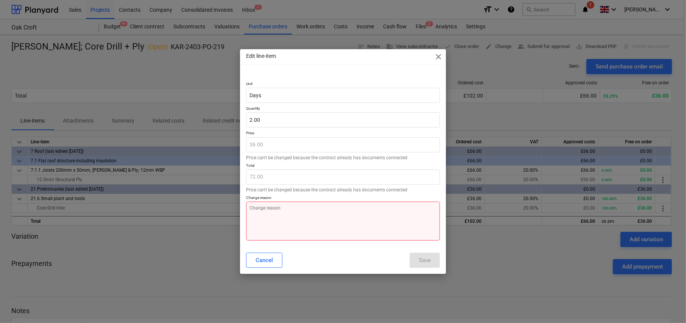
click at [280, 224] on textarea at bounding box center [343, 221] width 194 height 39
type textarea "x"
type textarea "A"
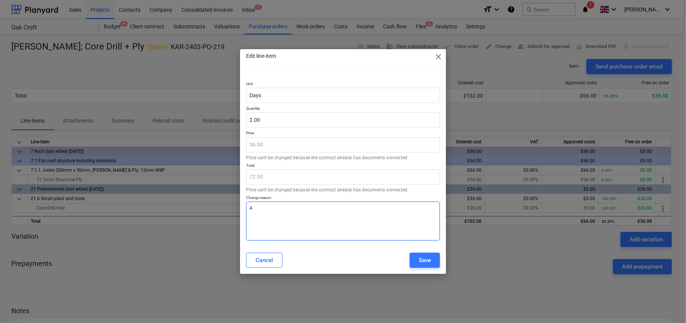
type textarea "x"
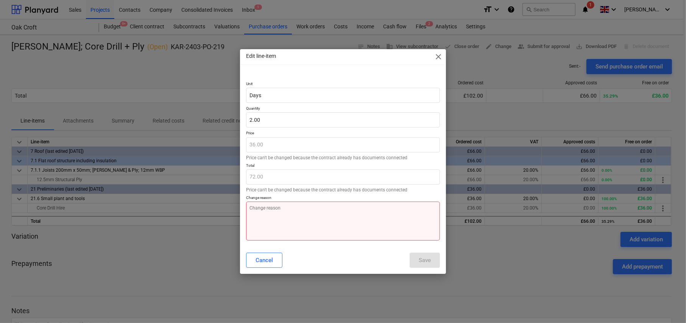
type textarea "x"
type textarea "I"
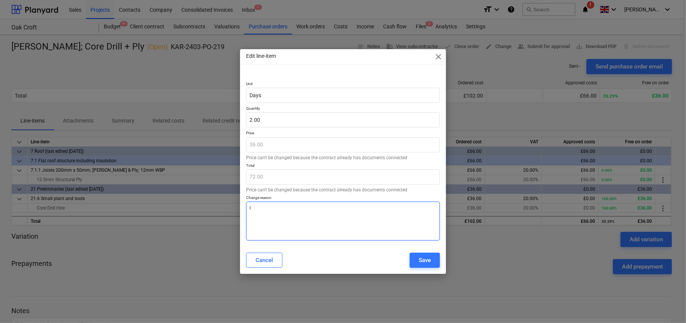
type textarea "x"
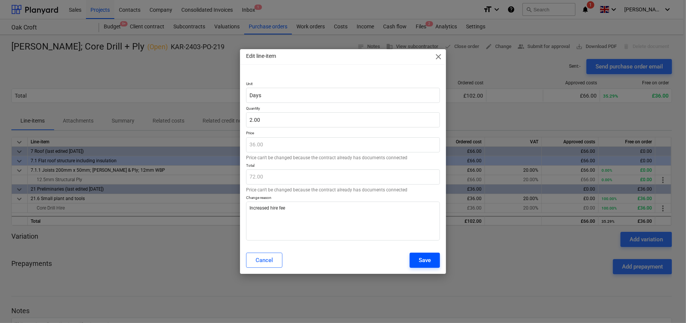
click at [428, 255] on button "Save" at bounding box center [424, 260] width 30 height 15
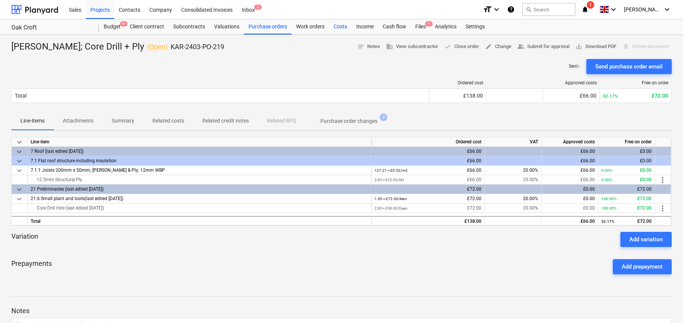
drag, startPoint x: 338, startPoint y: 27, endPoint x: 339, endPoint y: 33, distance: 5.8
click at [338, 26] on div "Costs" at bounding box center [340, 26] width 23 height 15
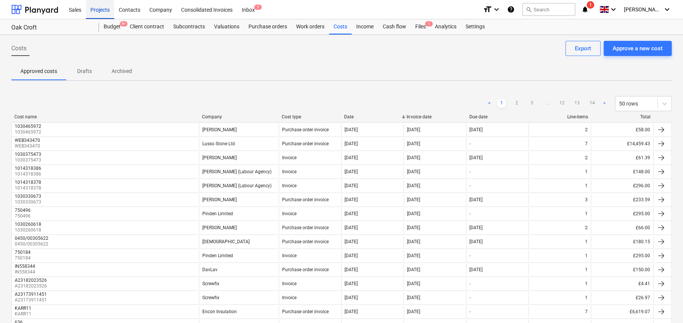
click at [95, 8] on div "Projects" at bounding box center [100, 9] width 28 height 19
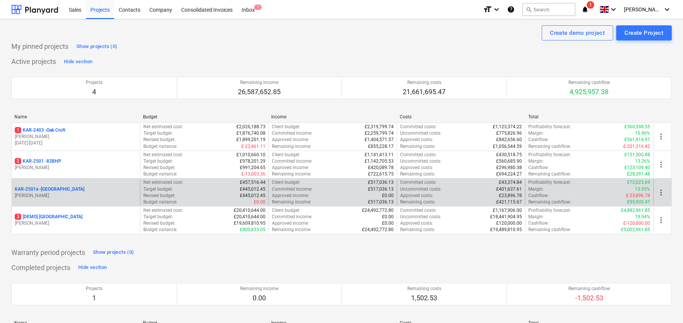
click at [67, 191] on p "KAR-2501a - Little Barn Field" at bounding box center [50, 189] width 70 height 6
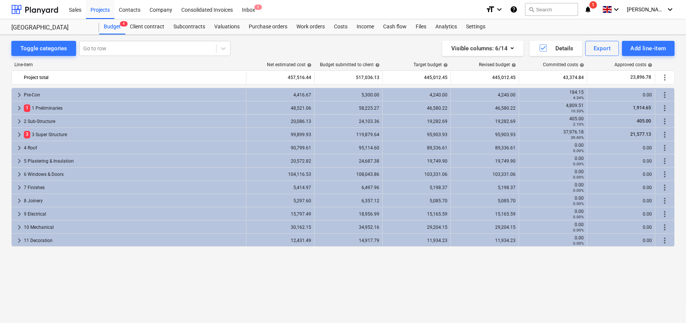
drag, startPoint x: 339, startPoint y: 25, endPoint x: 347, endPoint y: 34, distance: 11.8
click at [339, 25] on div "Costs" at bounding box center [340, 26] width 23 height 15
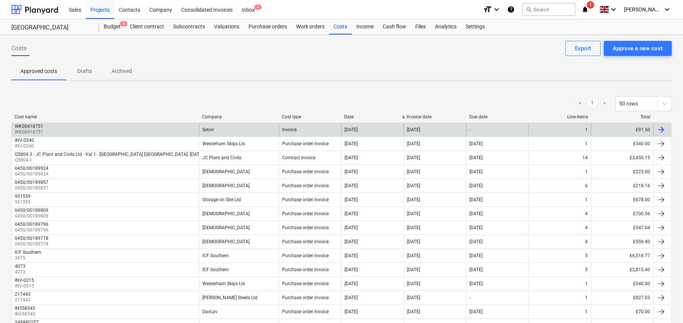
click at [36, 127] on div "WK00418751" at bounding box center [29, 126] width 28 height 5
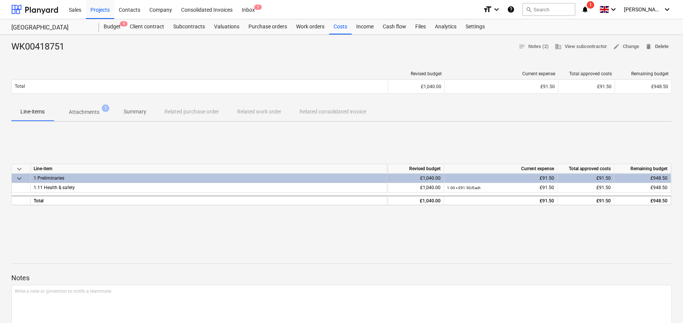
click at [658, 47] on span "delete Delete" at bounding box center [657, 46] width 23 height 9
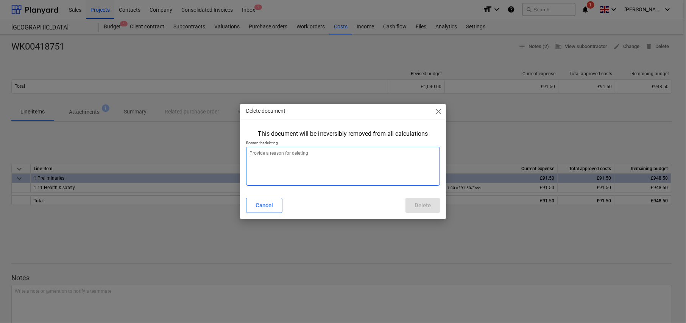
click at [296, 165] on textarea at bounding box center [343, 166] width 194 height 39
click at [440, 115] on span "close" at bounding box center [438, 111] width 9 height 9
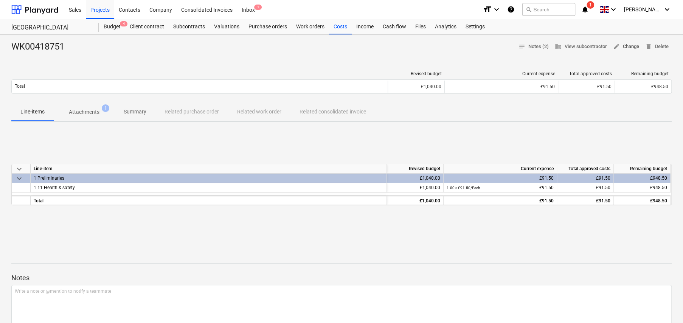
click at [625, 48] on span "edit Change" at bounding box center [626, 46] width 26 height 9
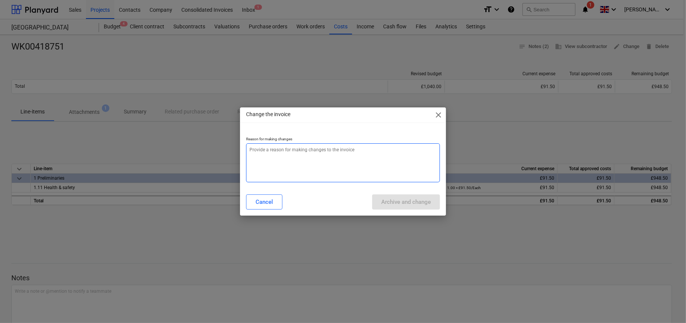
click at [309, 159] on textarea at bounding box center [343, 162] width 194 height 39
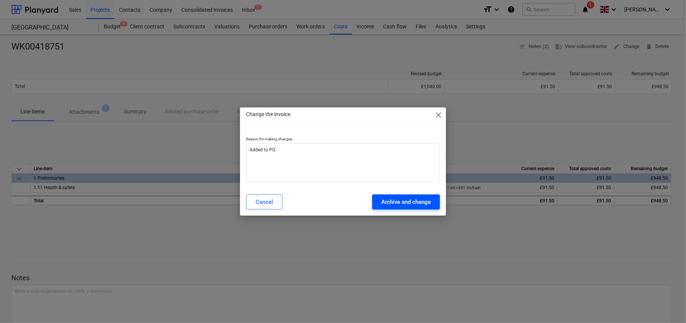
click at [407, 201] on div "Archive and change" at bounding box center [406, 202] width 50 height 10
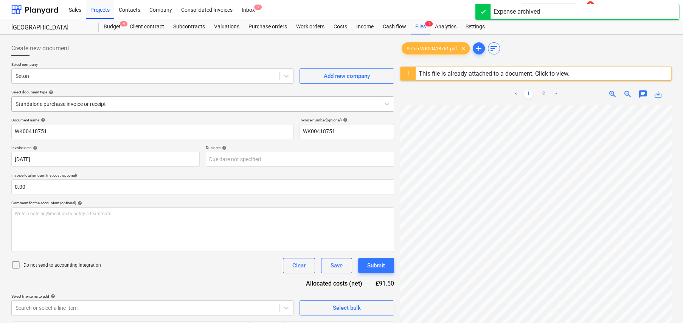
click at [112, 102] on div at bounding box center [196, 104] width 361 height 8
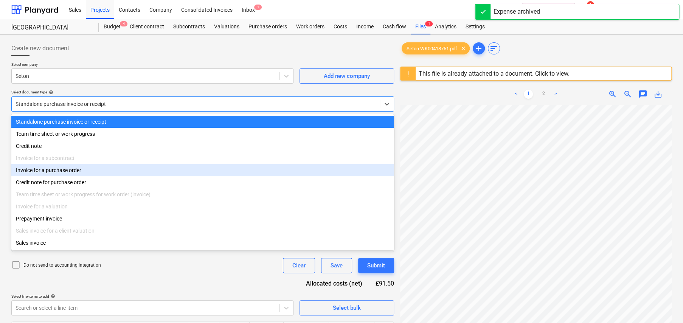
click at [131, 175] on div "Invoice for a purchase order" at bounding box center [202, 170] width 383 height 12
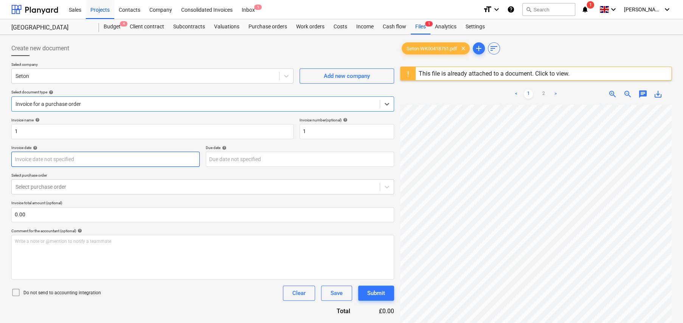
click at [101, 160] on body "Sales Projects Contacts Company Consolidated Invoices Inbox 1 format_size keybo…" at bounding box center [341, 161] width 683 height 323
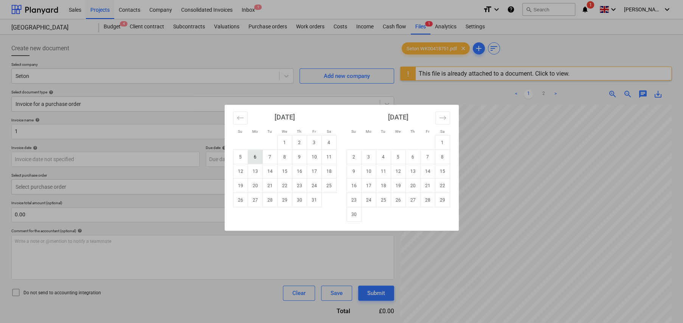
click at [254, 157] on td "6" at bounding box center [255, 157] width 15 height 14
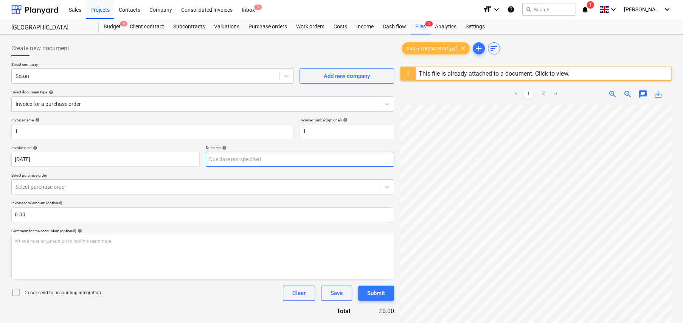
click at [292, 156] on body "Sales Projects Contacts Company Consolidated Invoices Inbox 1 format_size keybo…" at bounding box center [341, 161] width 683 height 323
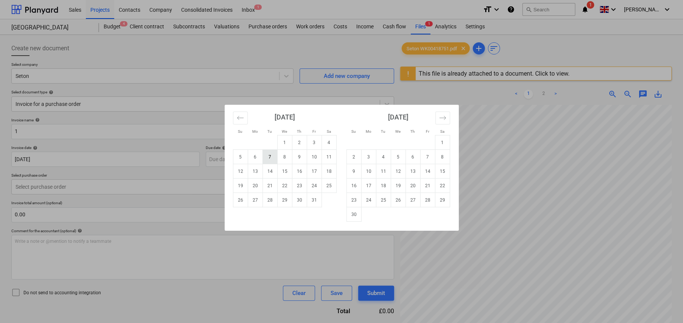
click at [274, 160] on td "7" at bounding box center [270, 157] width 15 height 14
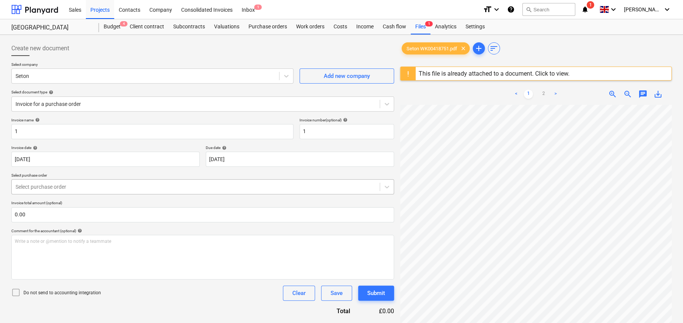
click at [88, 185] on div at bounding box center [196, 187] width 361 height 8
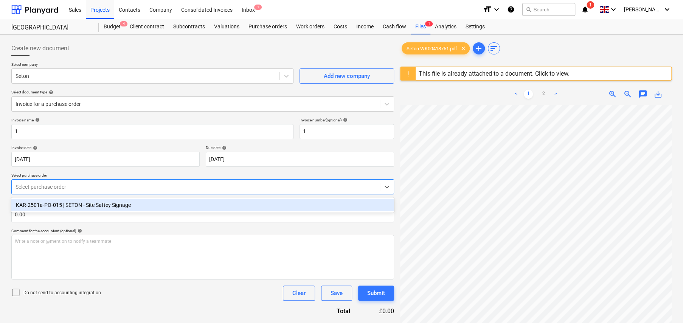
click at [107, 204] on div "KAR-2501a-PO-015 | SETON - Site Saftey Signage" at bounding box center [202, 205] width 383 height 12
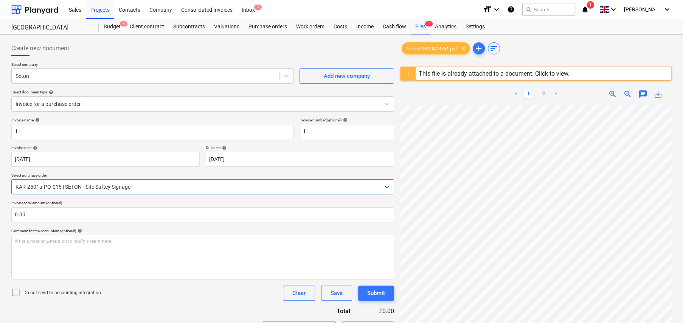
click at [72, 294] on p "Do not send to accounting integration" at bounding box center [62, 293] width 78 height 6
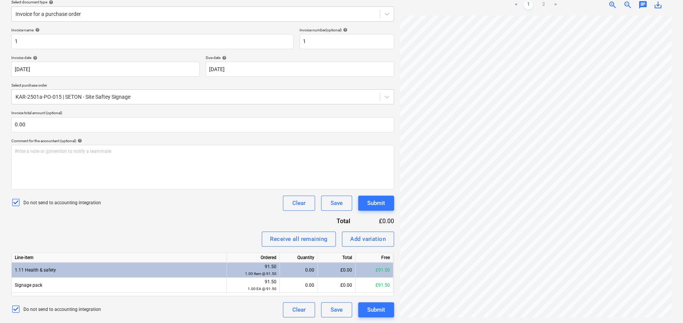
scroll to position [0, 14]
click at [545, 2] on link "2" at bounding box center [543, 4] width 9 height 9
click at [377, 308] on div "Submit" at bounding box center [376, 310] width 18 height 10
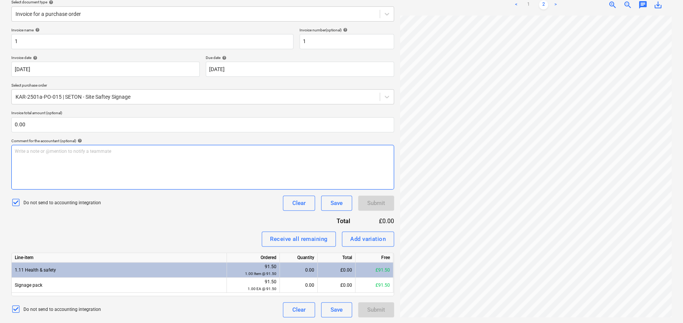
click at [109, 175] on div "Write a note or @mention to notify a teammate ﻿" at bounding box center [202, 167] width 383 height 45
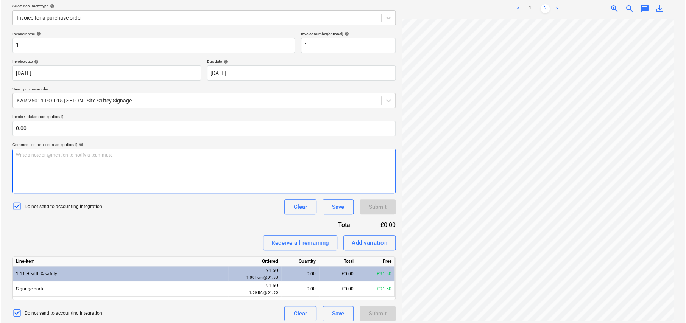
scroll to position [90, 0]
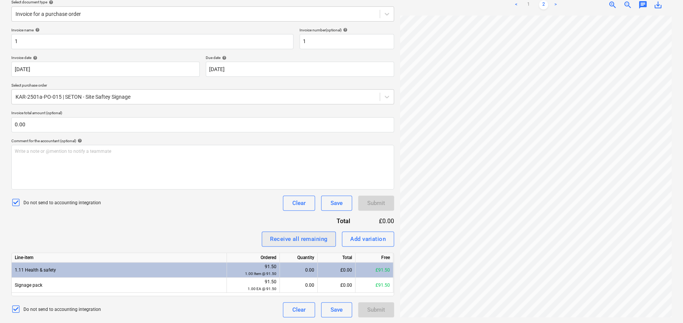
click at [292, 243] on div "Receive all remaining" at bounding box center [299, 239] width 58 height 10
click at [372, 201] on div "Submit" at bounding box center [376, 203] width 18 height 10
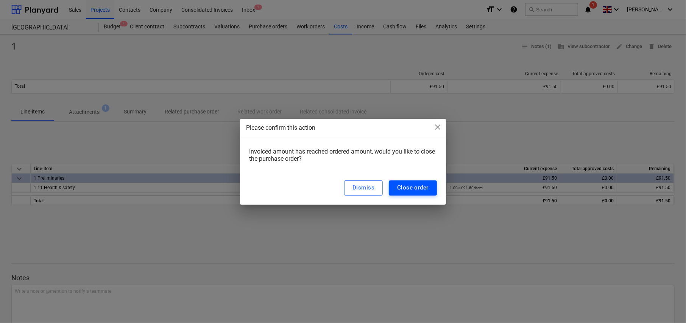
click at [413, 187] on div "Close order" at bounding box center [412, 188] width 31 height 10
